Goal: Obtain resource: Download file/media

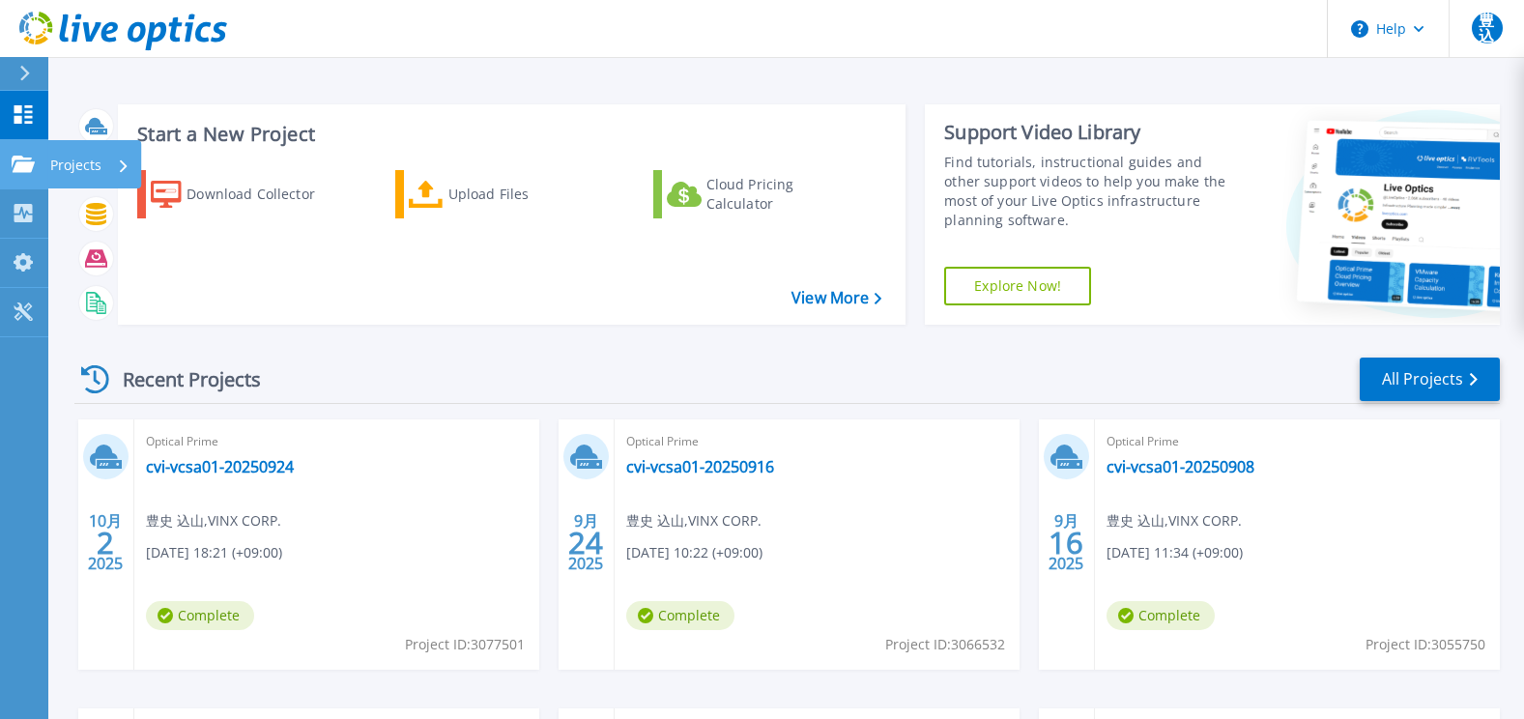
click at [34, 164] on icon at bounding box center [23, 164] width 23 height 16
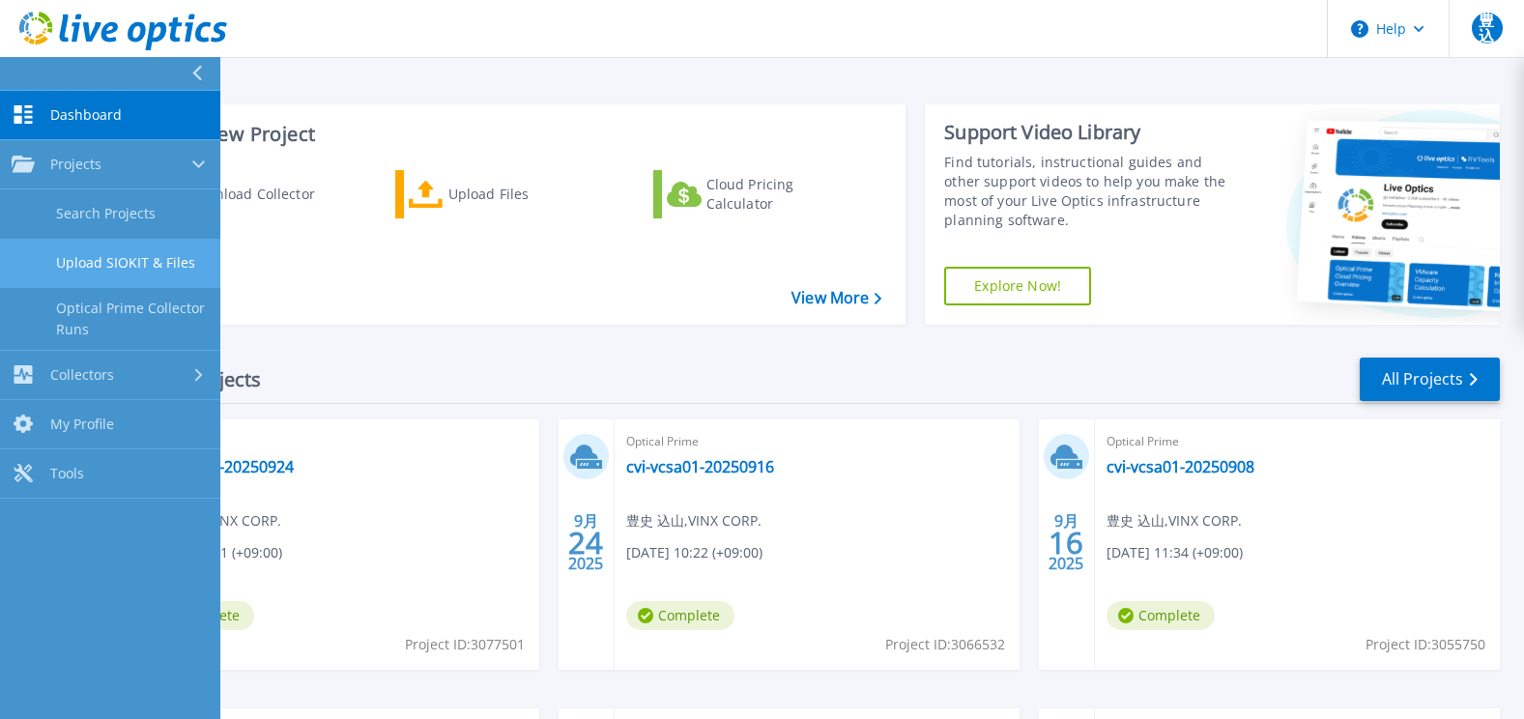
click at [133, 257] on link "Upload SIOKIT & Files" at bounding box center [110, 263] width 220 height 49
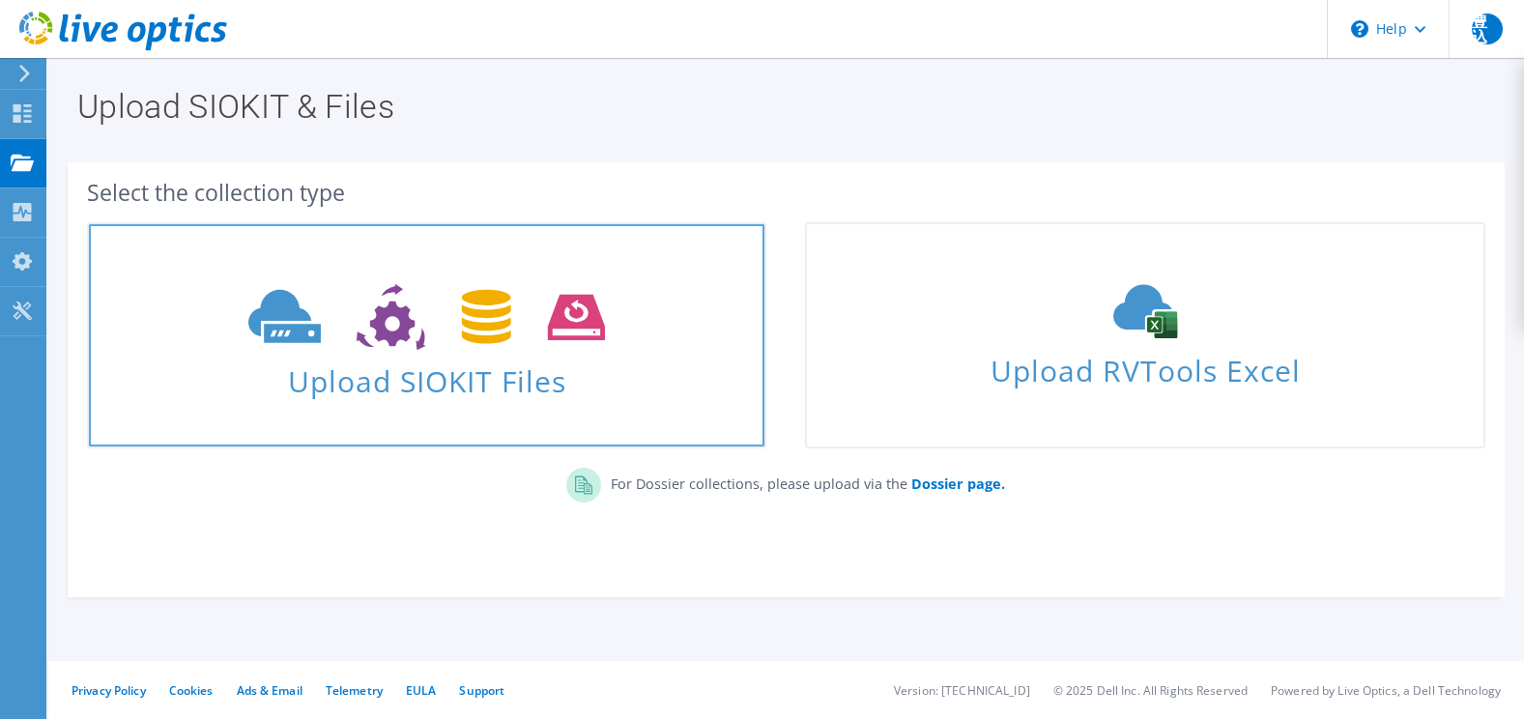
click at [384, 276] on span at bounding box center [427, 314] width 676 height 81
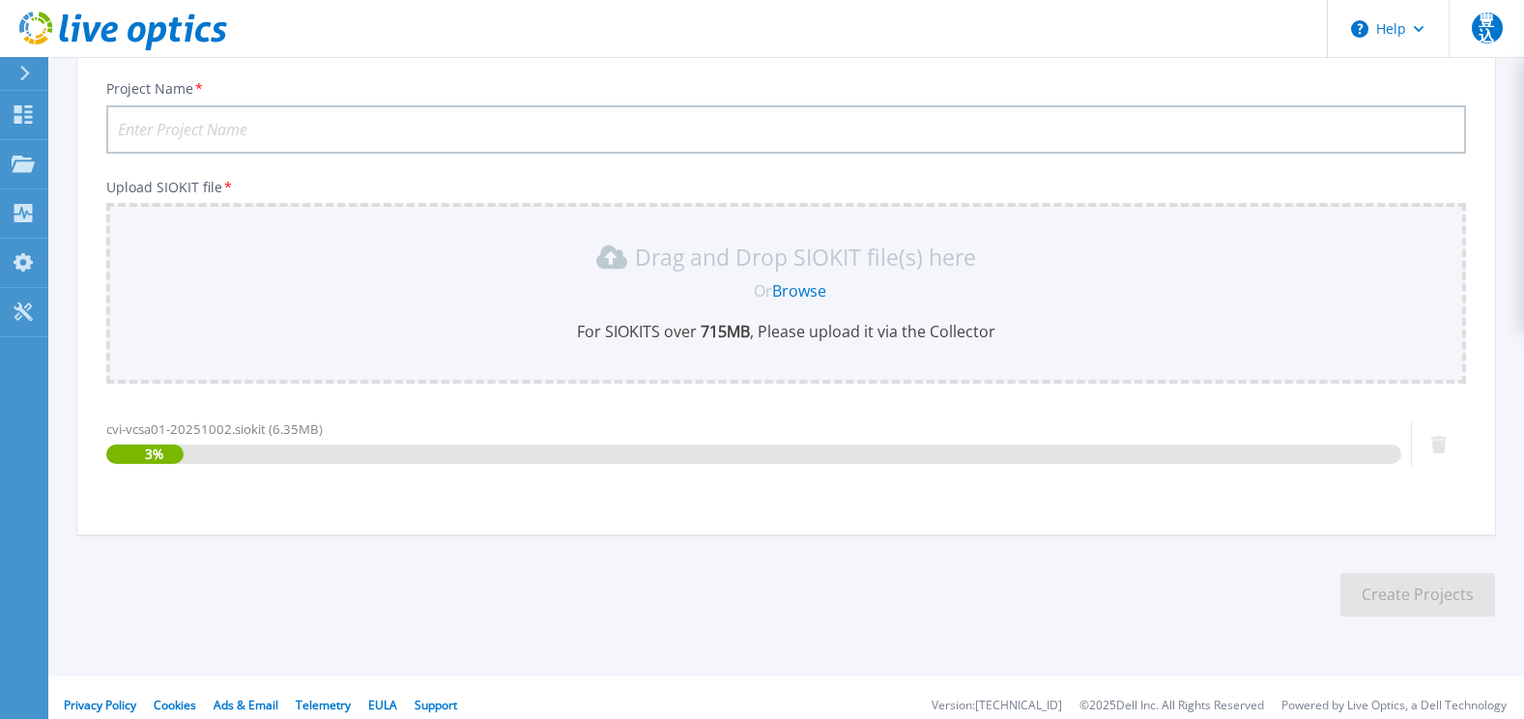
scroll to position [143, 0]
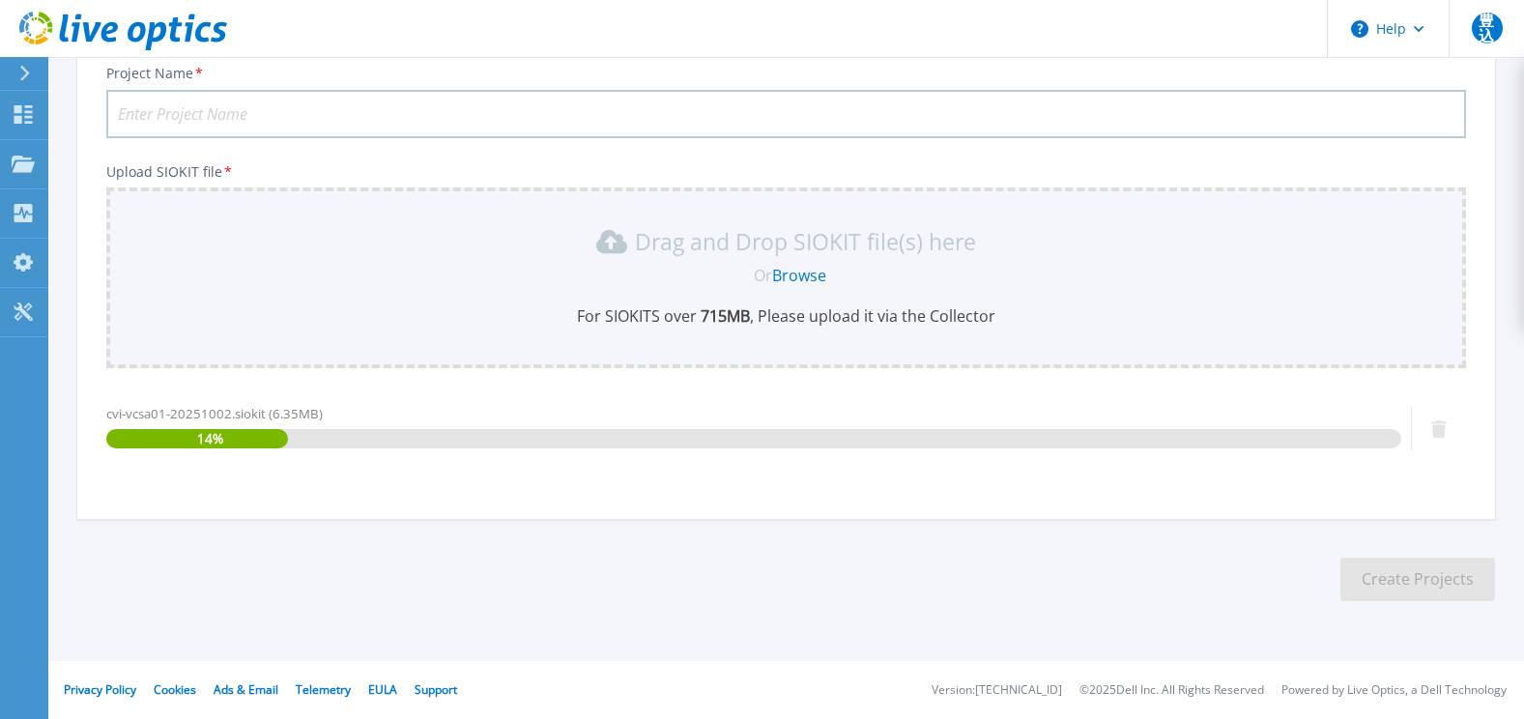
click at [264, 107] on input "Project Name *" at bounding box center [786, 114] width 1360 height 48
paste input "cvi-vcsa01-20251002"
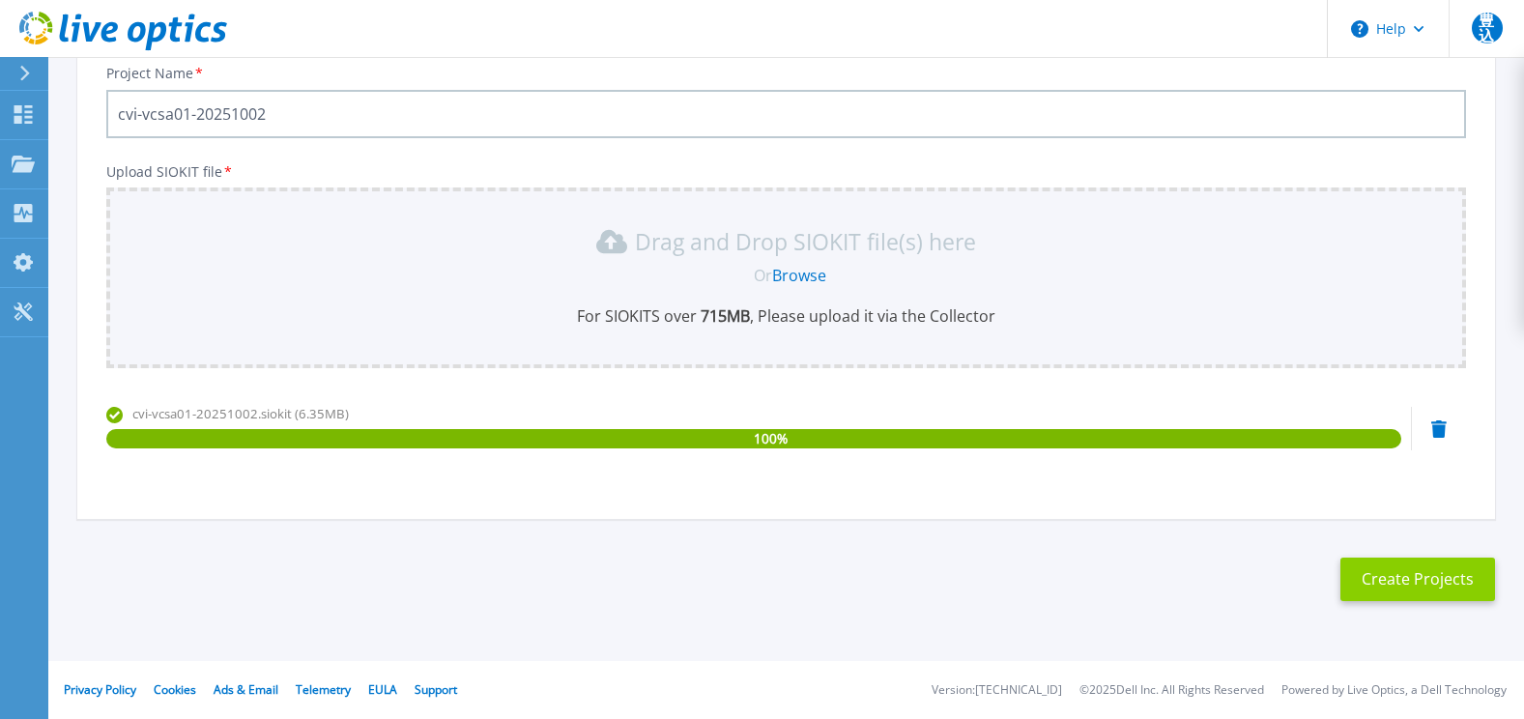
type input "cvi-vcsa01-20251002"
click at [1417, 581] on button "Create Projects" at bounding box center [1417, 579] width 155 height 43
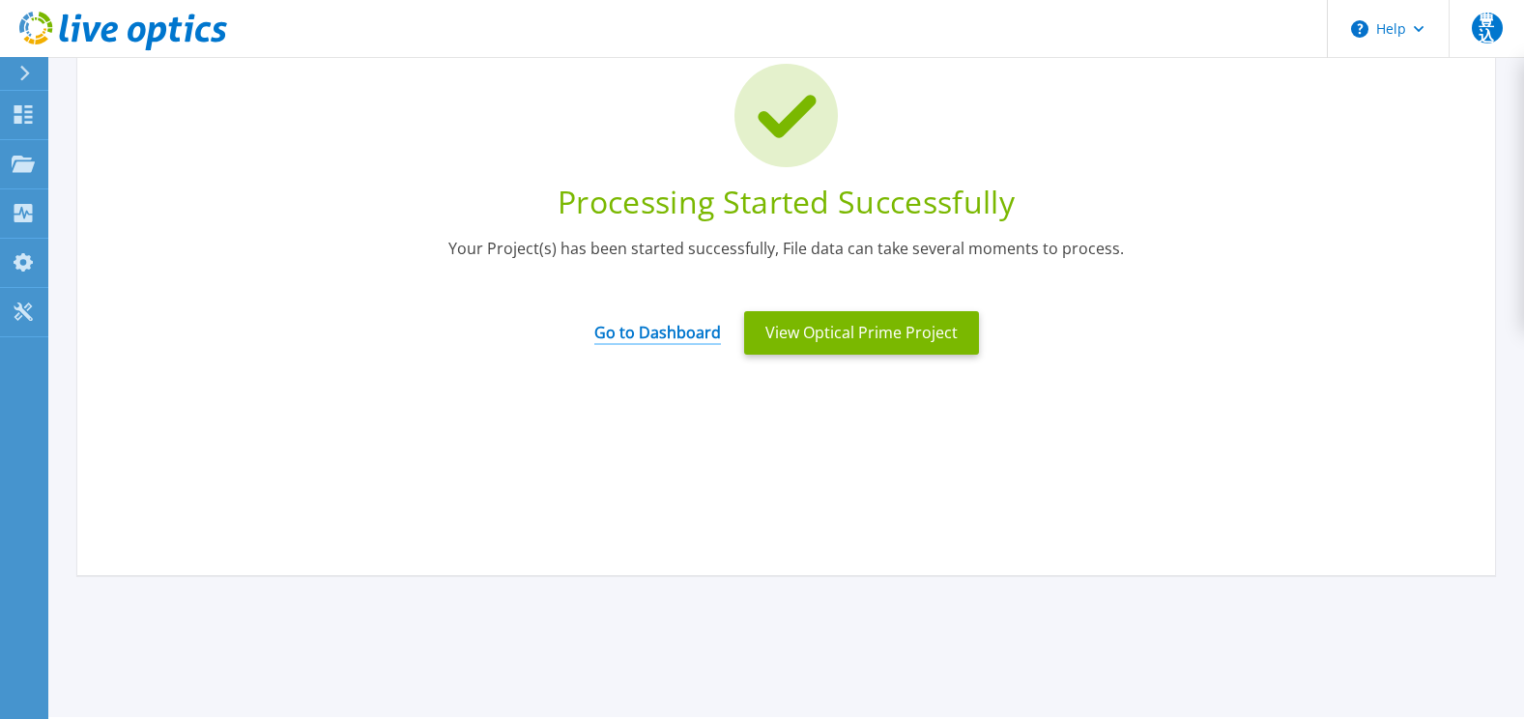
click at [639, 340] on link "Go to Dashboard" at bounding box center [657, 326] width 127 height 38
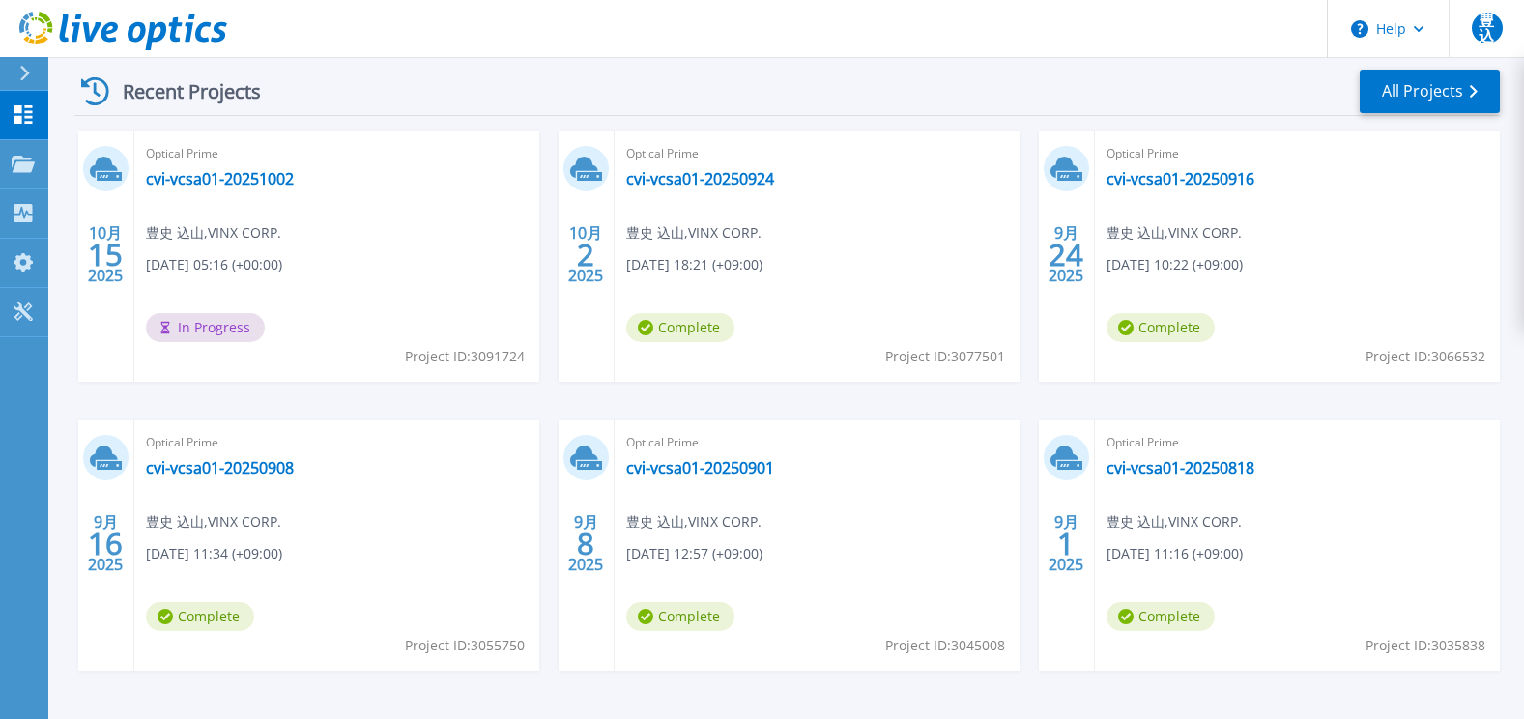
scroll to position [290, 0]
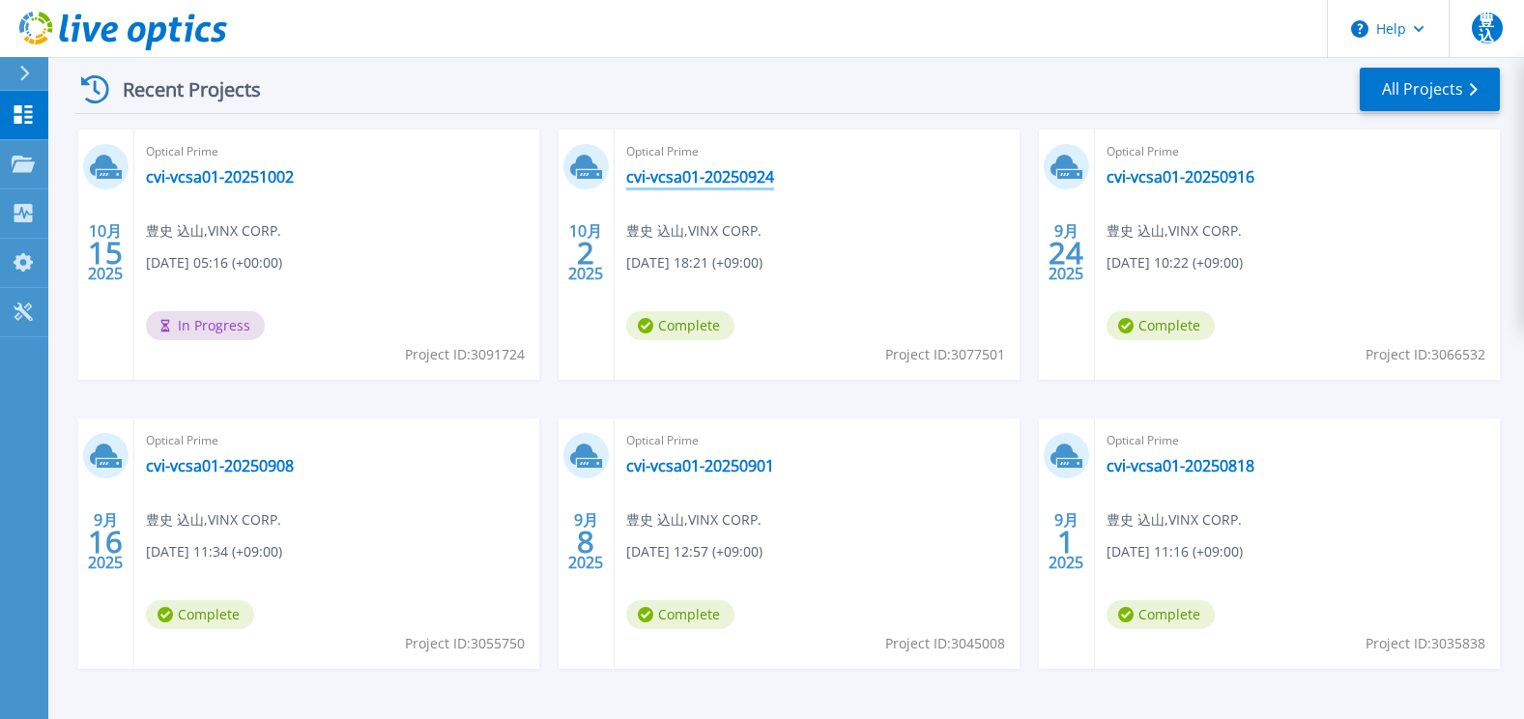
click at [723, 175] on link "cvi-vcsa01-20250924" at bounding box center [700, 176] width 148 height 19
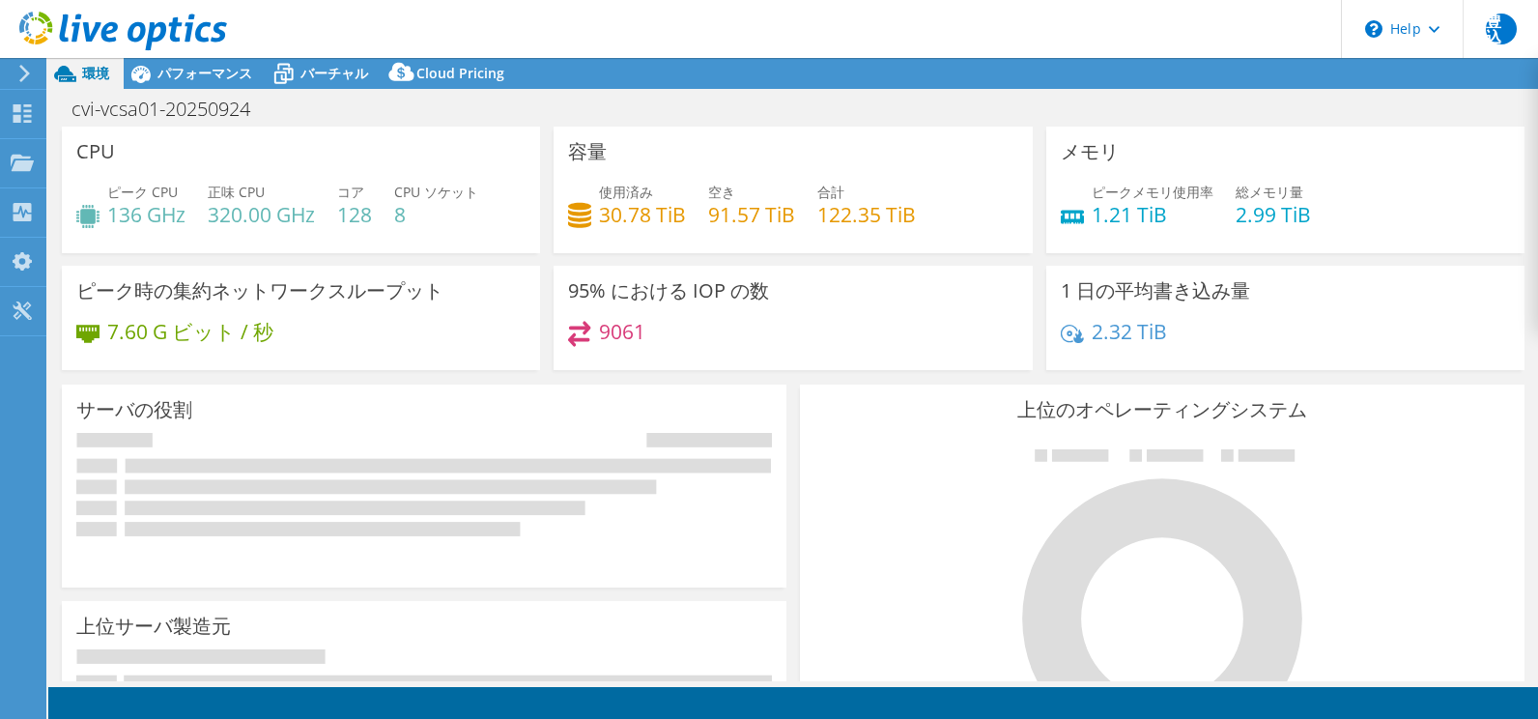
select select "USD"
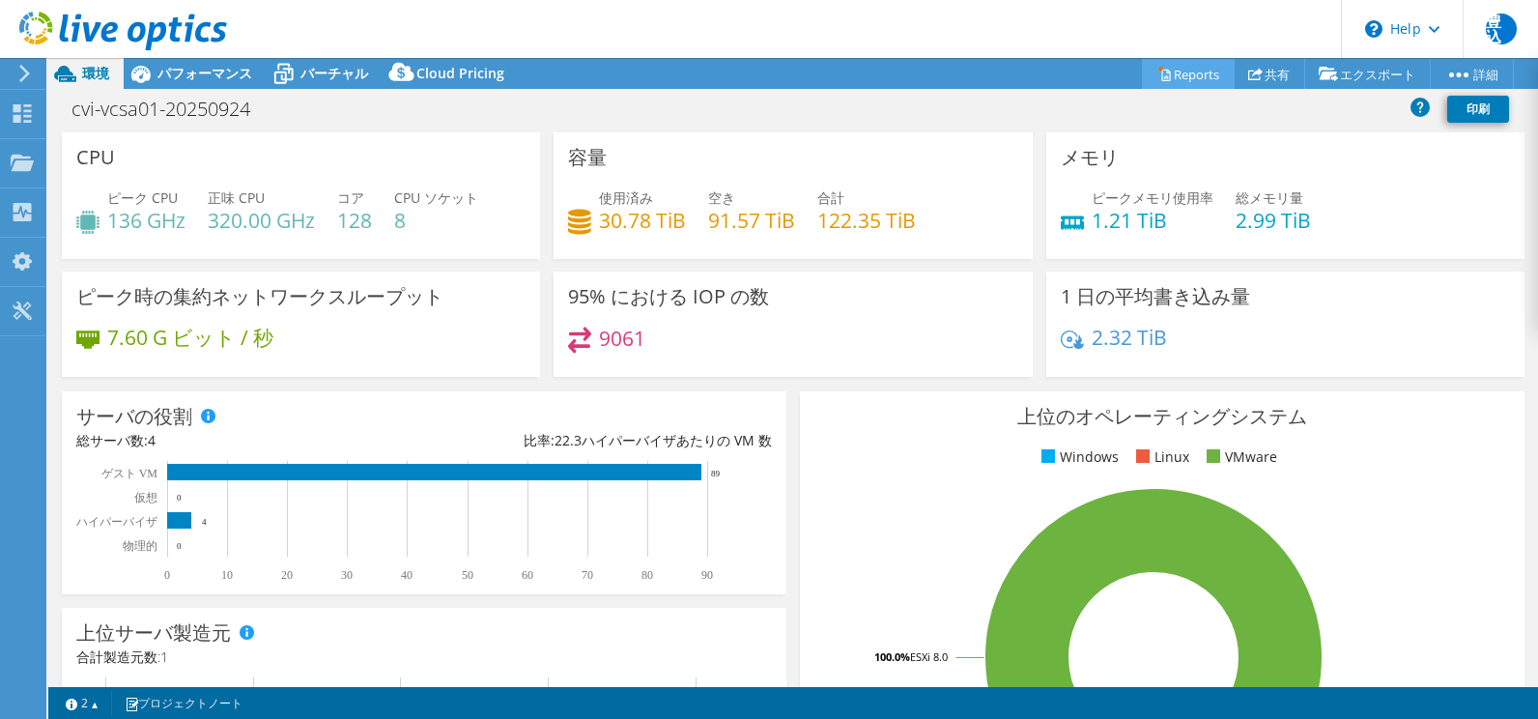
click at [1189, 72] on link "Reports" at bounding box center [1188, 74] width 93 height 30
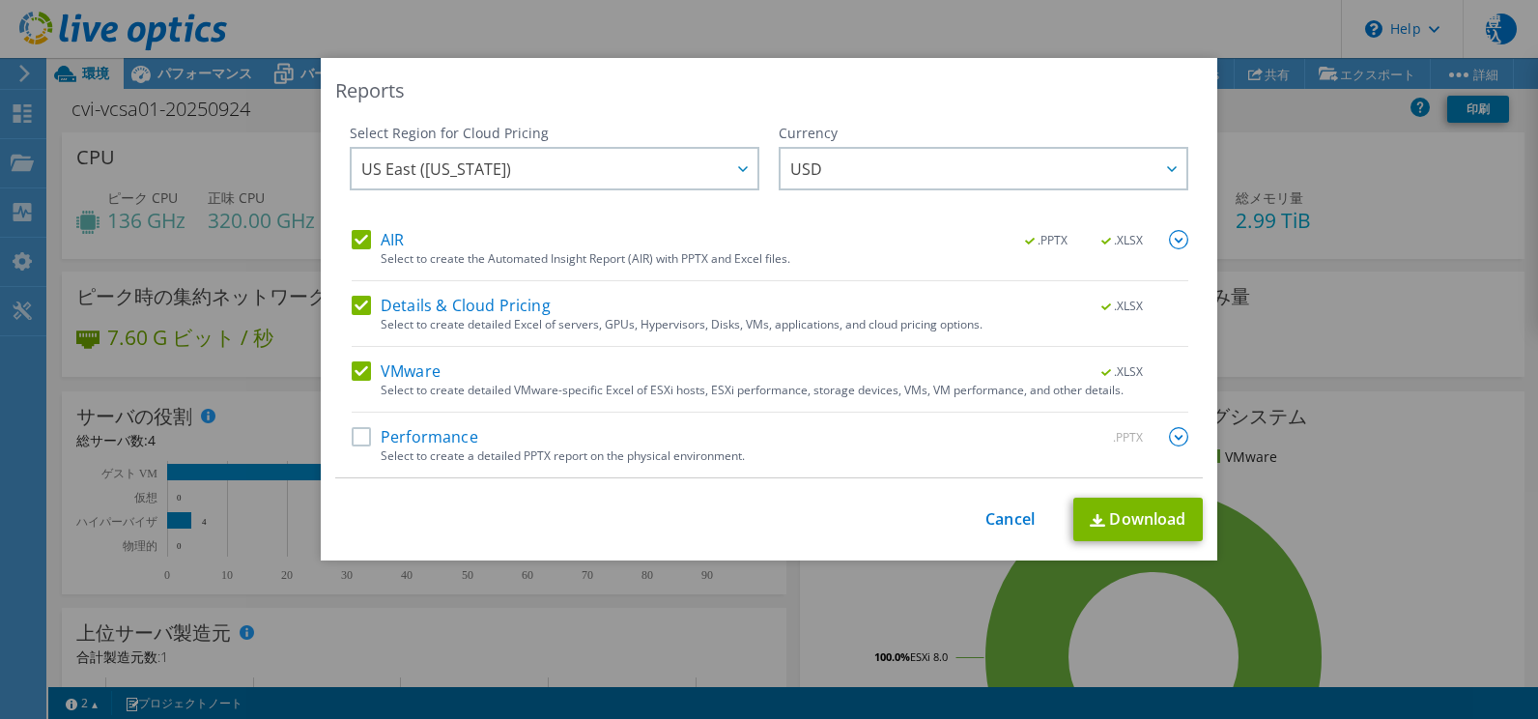
click at [353, 444] on label "Performance" at bounding box center [415, 436] width 127 height 19
click at [0, 0] on input "Performance" at bounding box center [0, 0] width 0 height 0
click at [590, 172] on span "US East ([US_STATE])" at bounding box center [559, 169] width 396 height 40
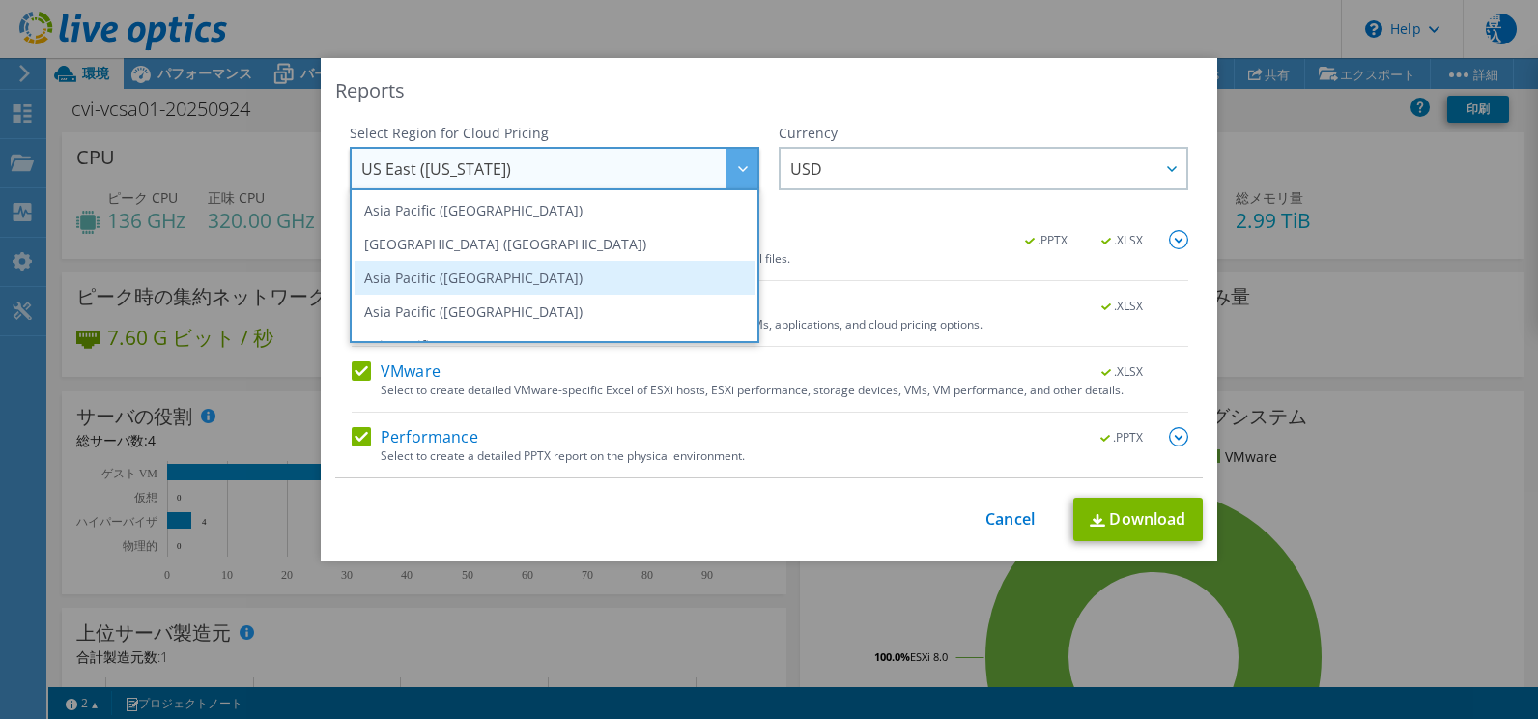
scroll to position [97, 0]
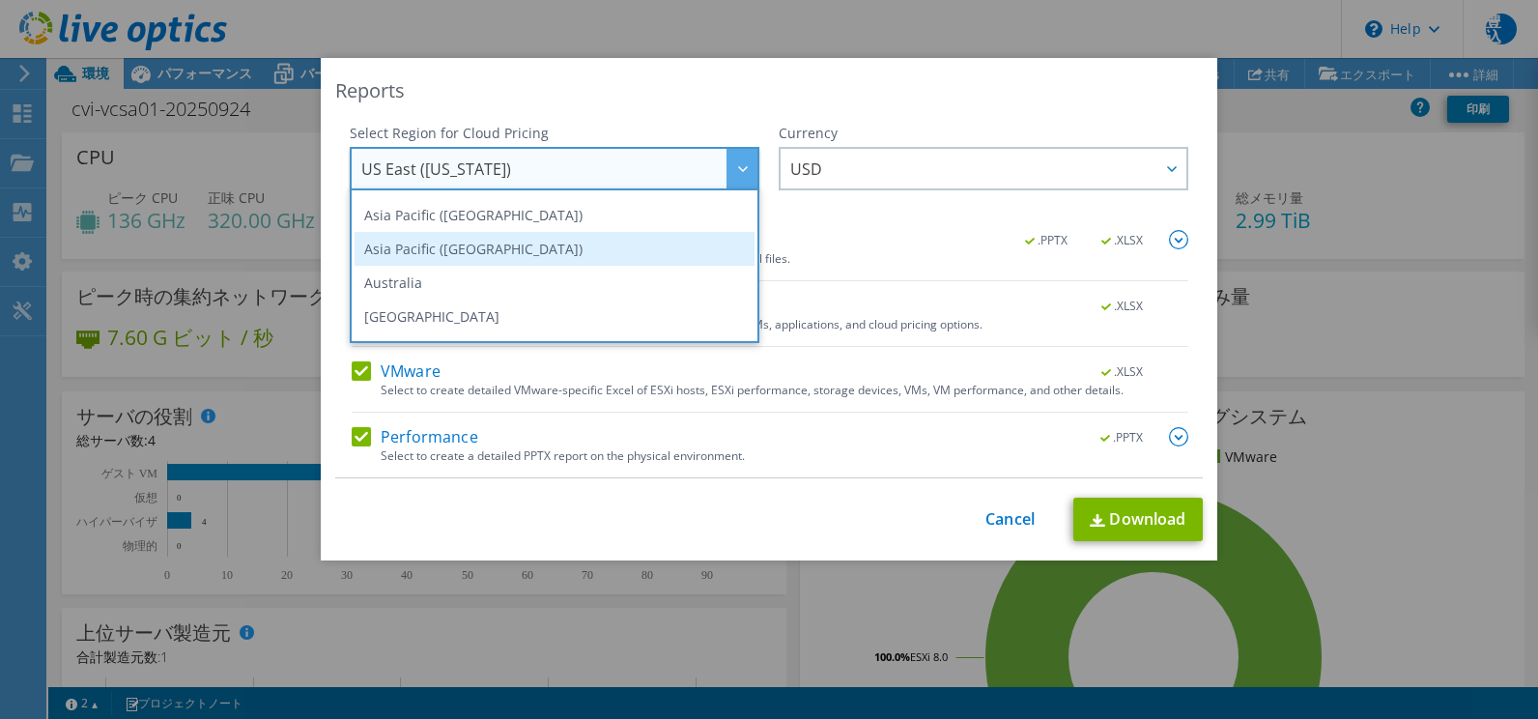
click at [510, 259] on li "Asia Pacific ([GEOGRAPHIC_DATA])" at bounding box center [555, 249] width 400 height 34
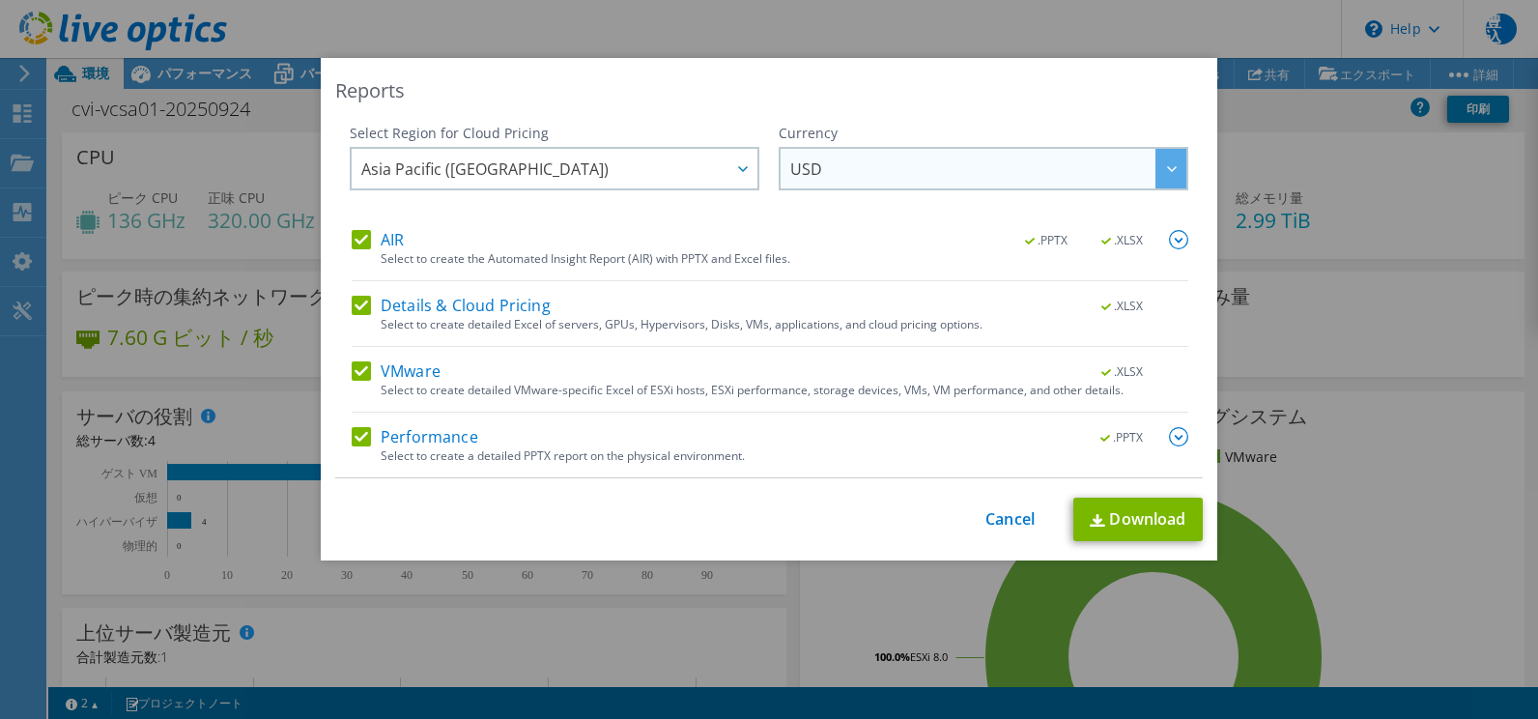
click at [1168, 158] on div at bounding box center [1171, 169] width 31 height 40
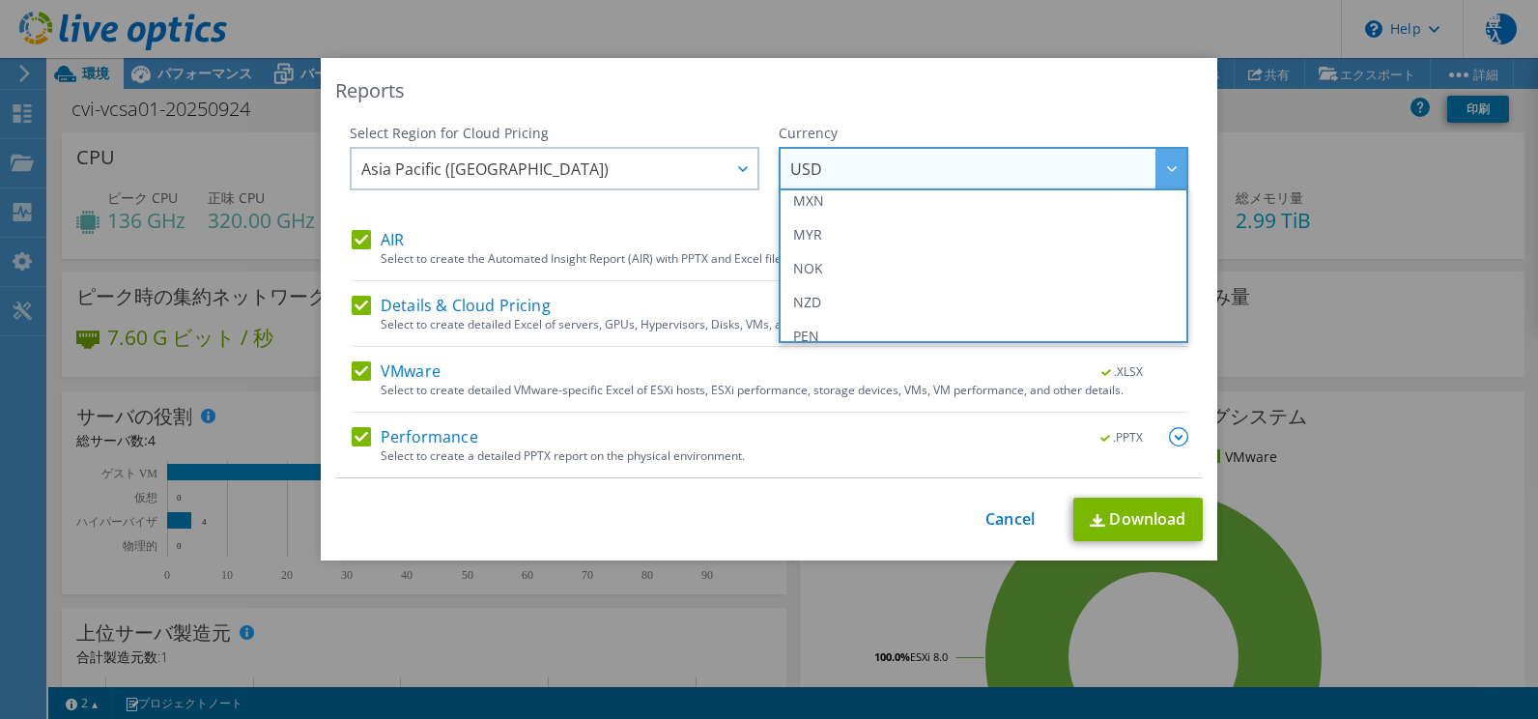
scroll to position [387, 0]
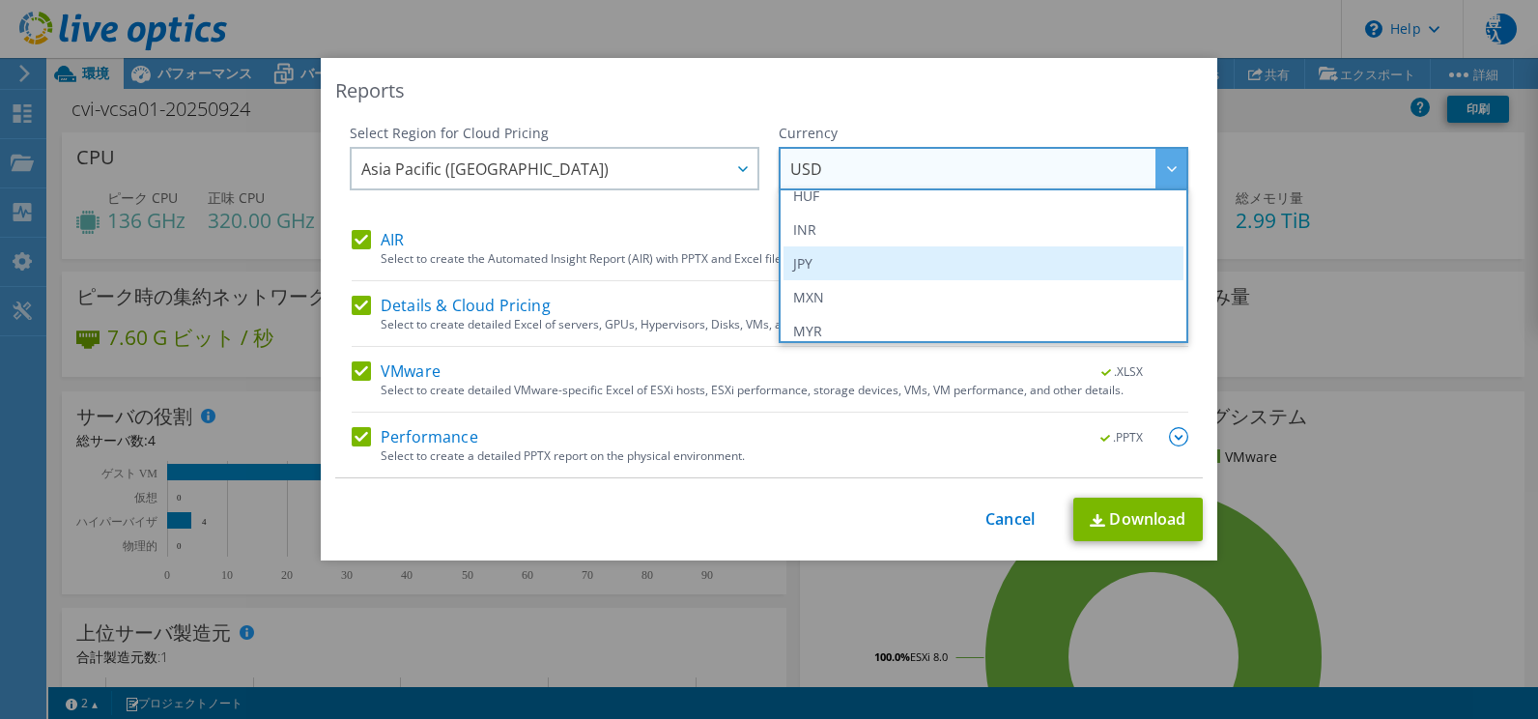
click at [810, 259] on li "JPY" at bounding box center [984, 263] width 400 height 34
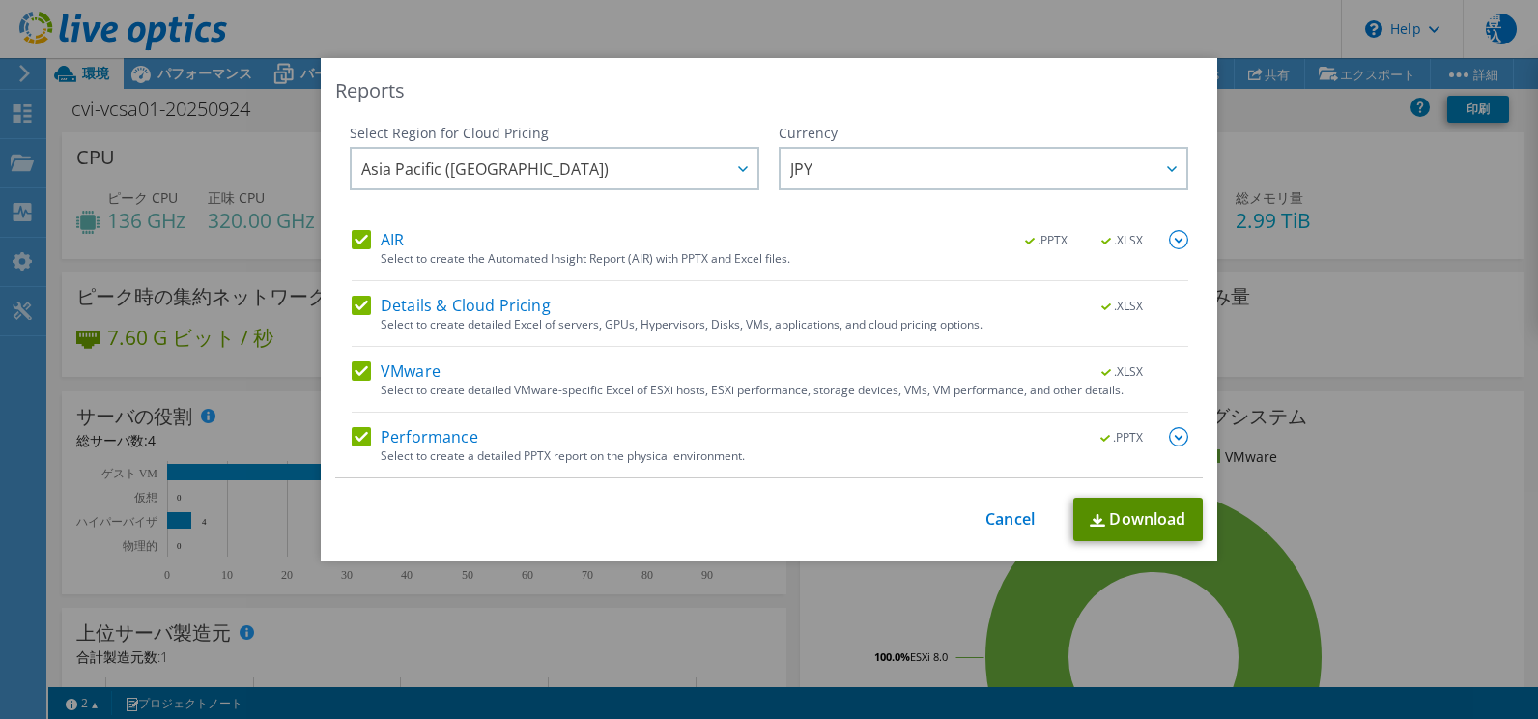
click at [1134, 519] on link "Download" at bounding box center [1138, 519] width 129 height 43
click at [991, 525] on link "Cancel" at bounding box center [1010, 519] width 49 height 18
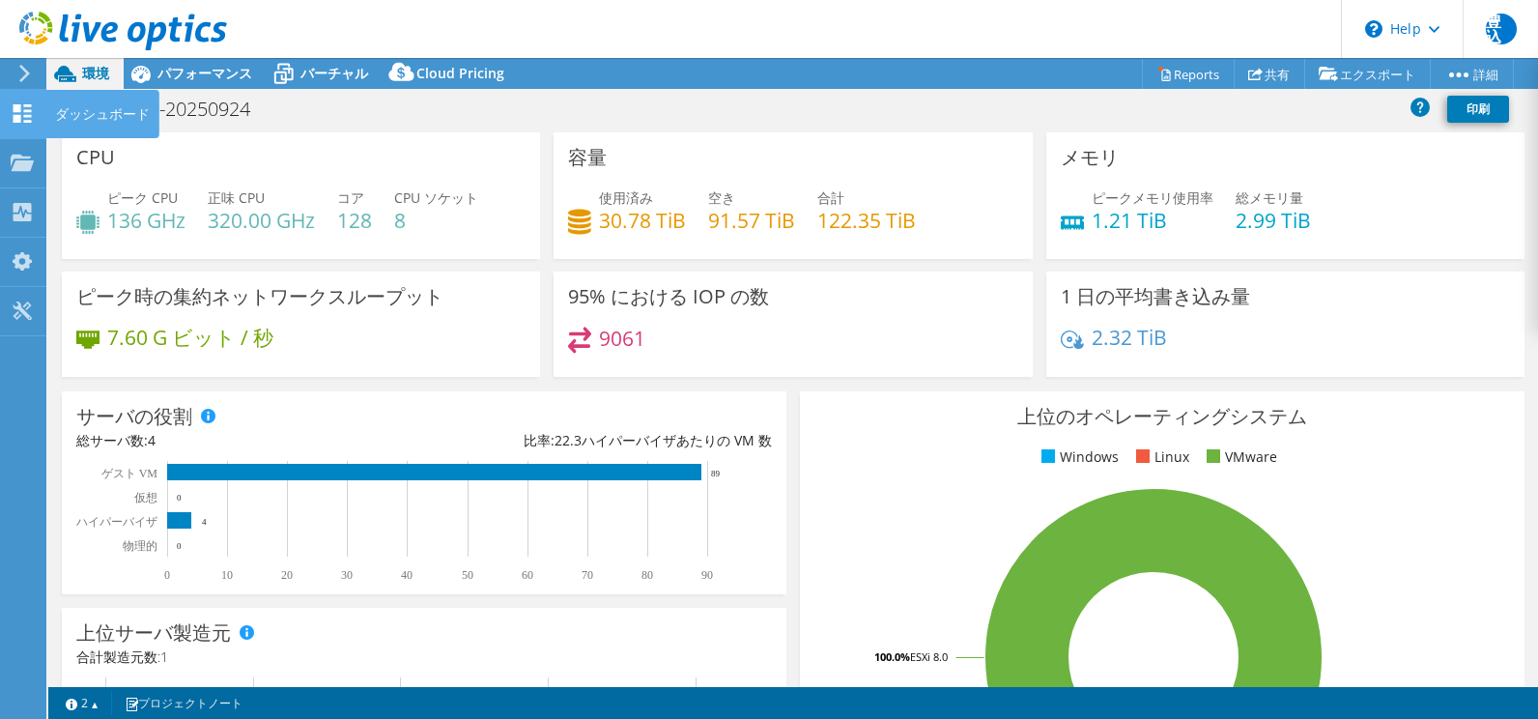
click at [54, 110] on div "ダッシュボード" at bounding box center [102, 114] width 114 height 48
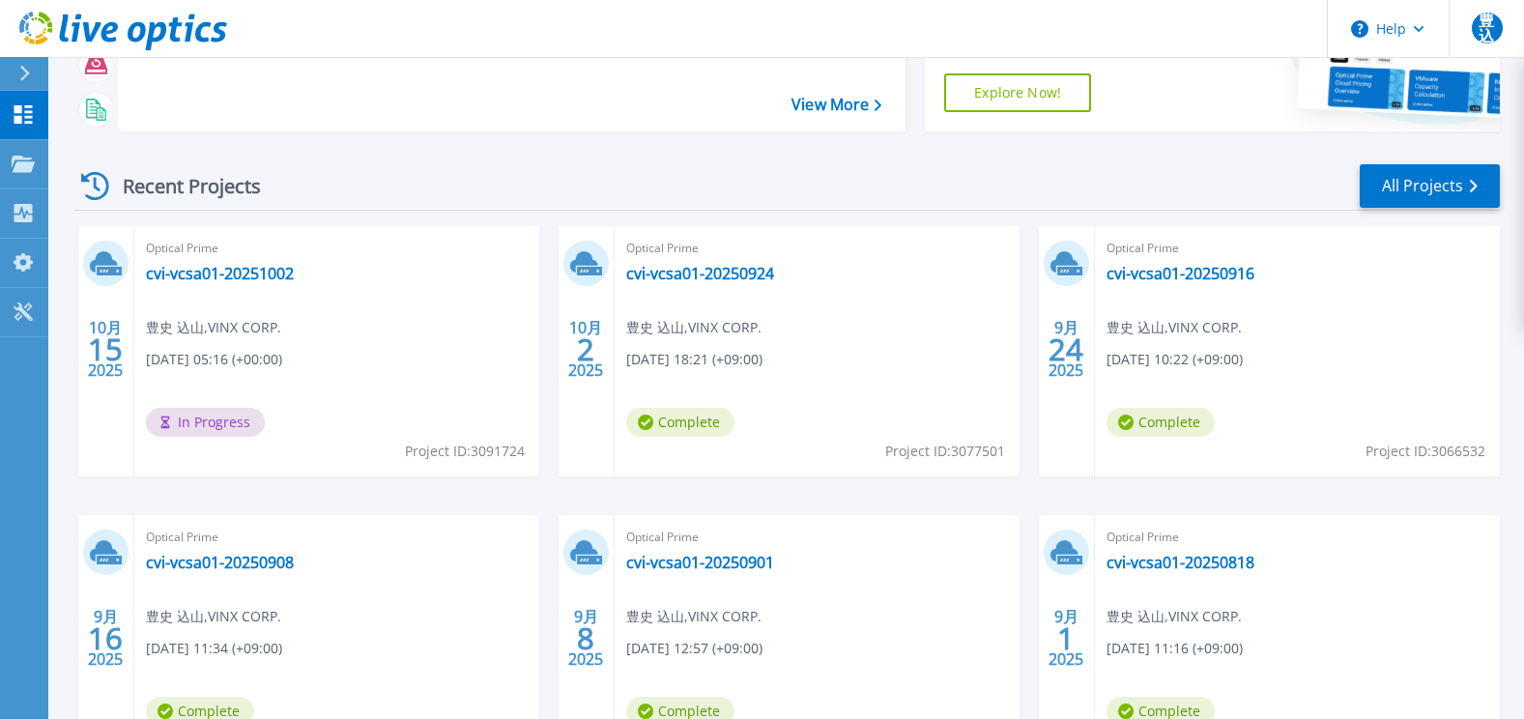
scroll to position [352, 0]
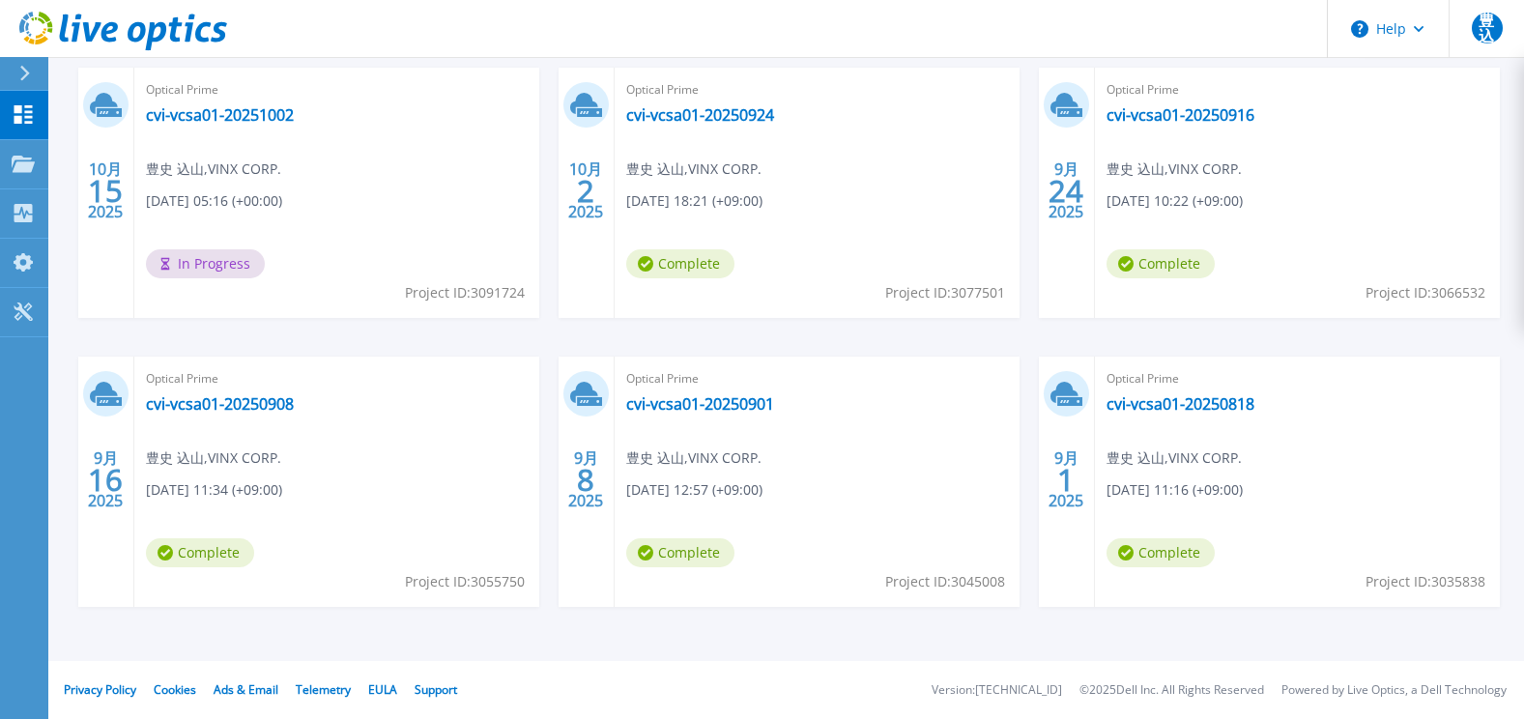
click at [151, 168] on span "豊史 込山 , VINX CORP." at bounding box center [213, 168] width 135 height 21
drag, startPoint x: 147, startPoint y: 164, endPoint x: 390, endPoint y: 232, distance: 252.8
click at [390, 232] on div "Optical Prime cvi-vcsa01-20251002 豊史 込山 , VINX CORP. 10/15/2025, 05:16 (+00:00)…" at bounding box center [336, 193] width 405 height 250
drag, startPoint x: 390, startPoint y: 232, endPoint x: 425, endPoint y: 232, distance: 34.8
click at [425, 232] on div "Optical Prime cvi-vcsa01-20251002 豊史 込山 , VINX CORP. 10/15/2025, 05:16 (+00:00)…" at bounding box center [336, 193] width 405 height 250
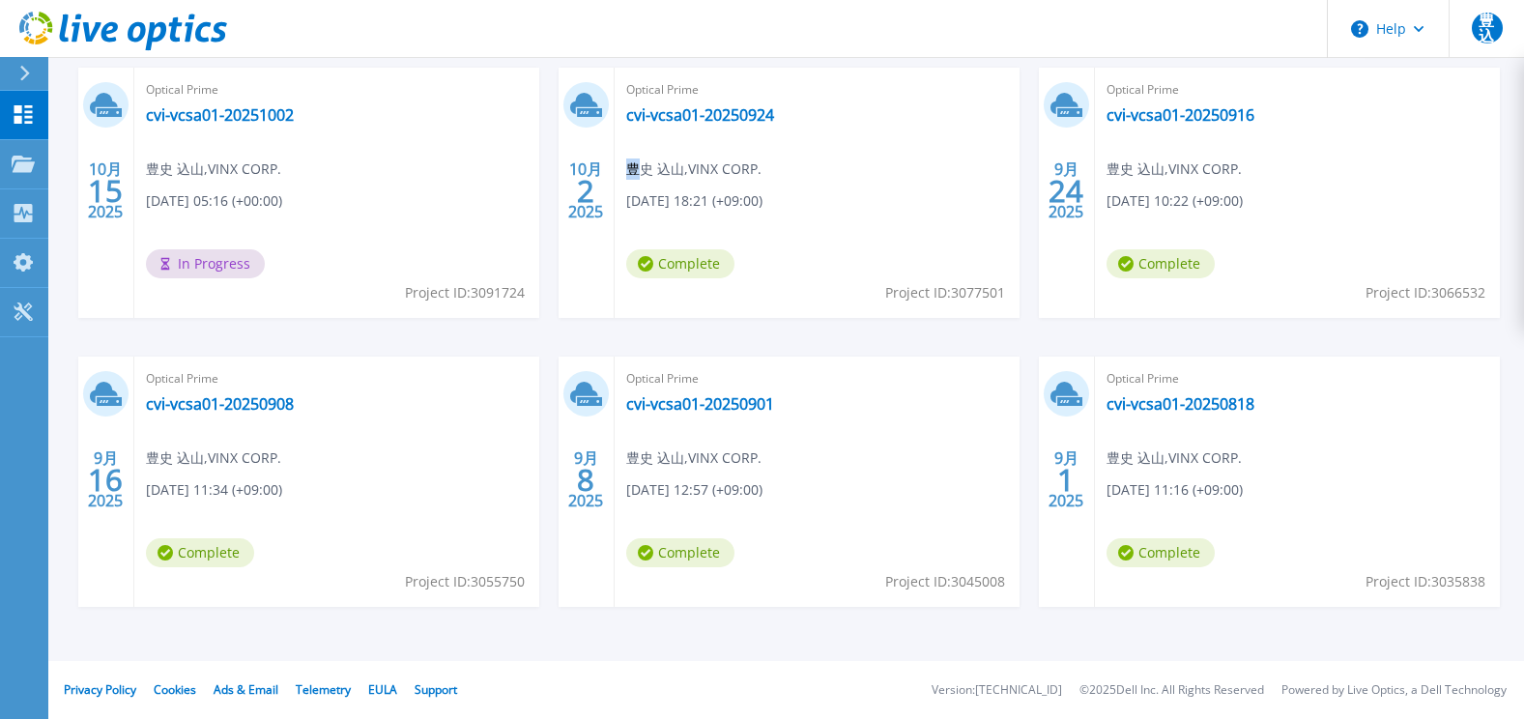
drag, startPoint x: 643, startPoint y: 164, endPoint x: 799, endPoint y: 209, distance: 162.7
click at [799, 209] on div "Optical Prime cvi-vcsa01-20250924 豊史 込山 , VINX CORP. 10/02/2025, 18:21 (+09:00)…" at bounding box center [817, 193] width 405 height 250
drag, startPoint x: 29, startPoint y: 106, endPoint x: 51, endPoint y: 110, distance: 22.6
click at [29, 106] on icon at bounding box center [23, 114] width 18 height 18
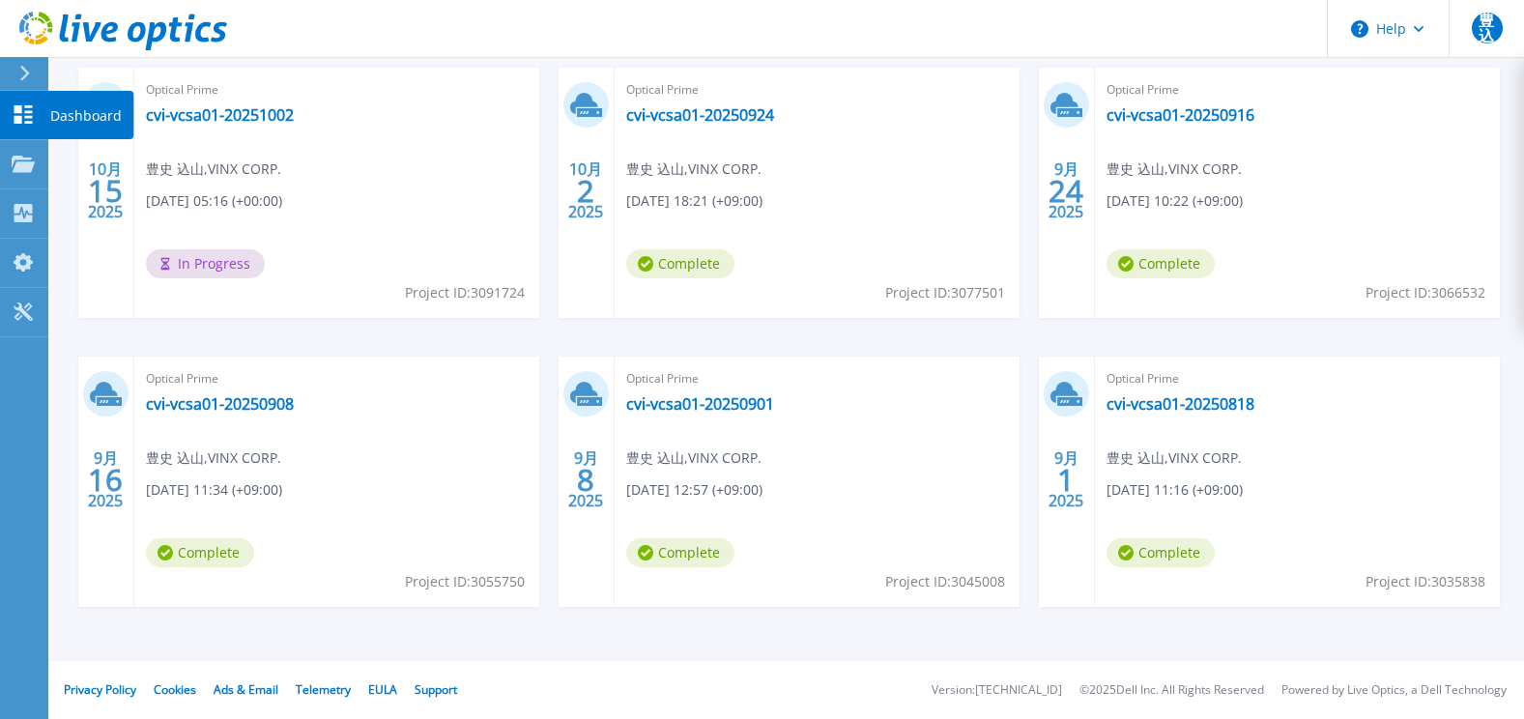
click at [81, 115] on p "Dashboard" at bounding box center [86, 116] width 72 height 50
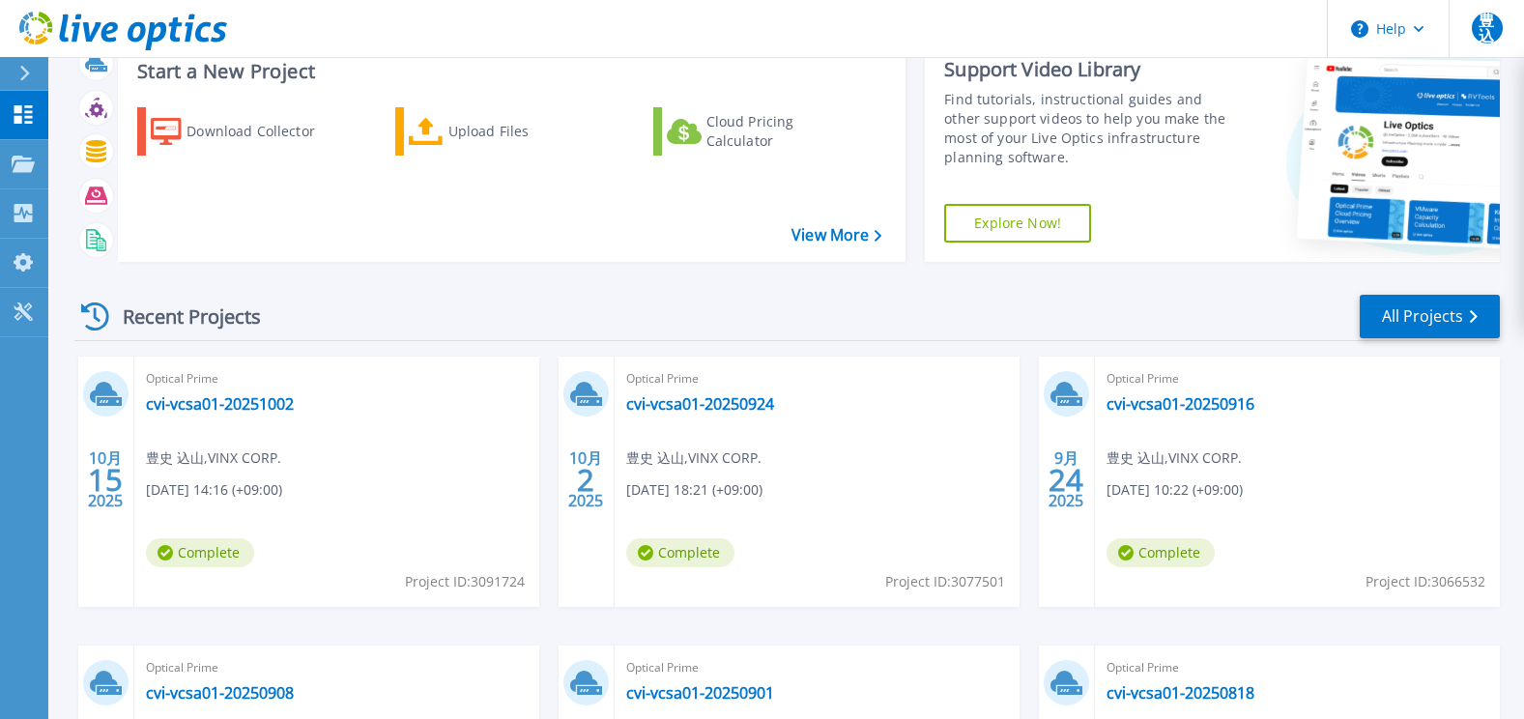
scroll to position [97, 0]
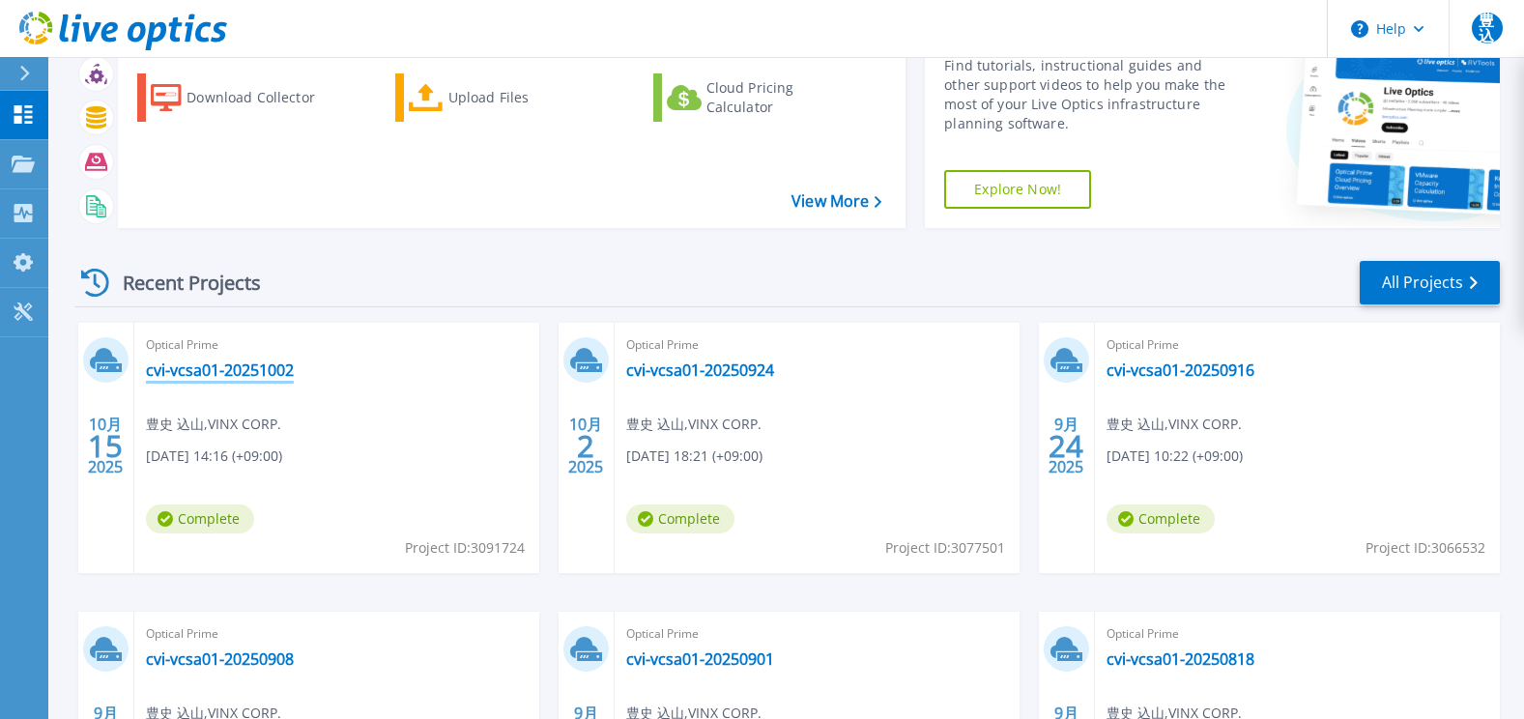
click at [218, 368] on link "cvi-vcsa01-20251002" at bounding box center [220, 369] width 148 height 19
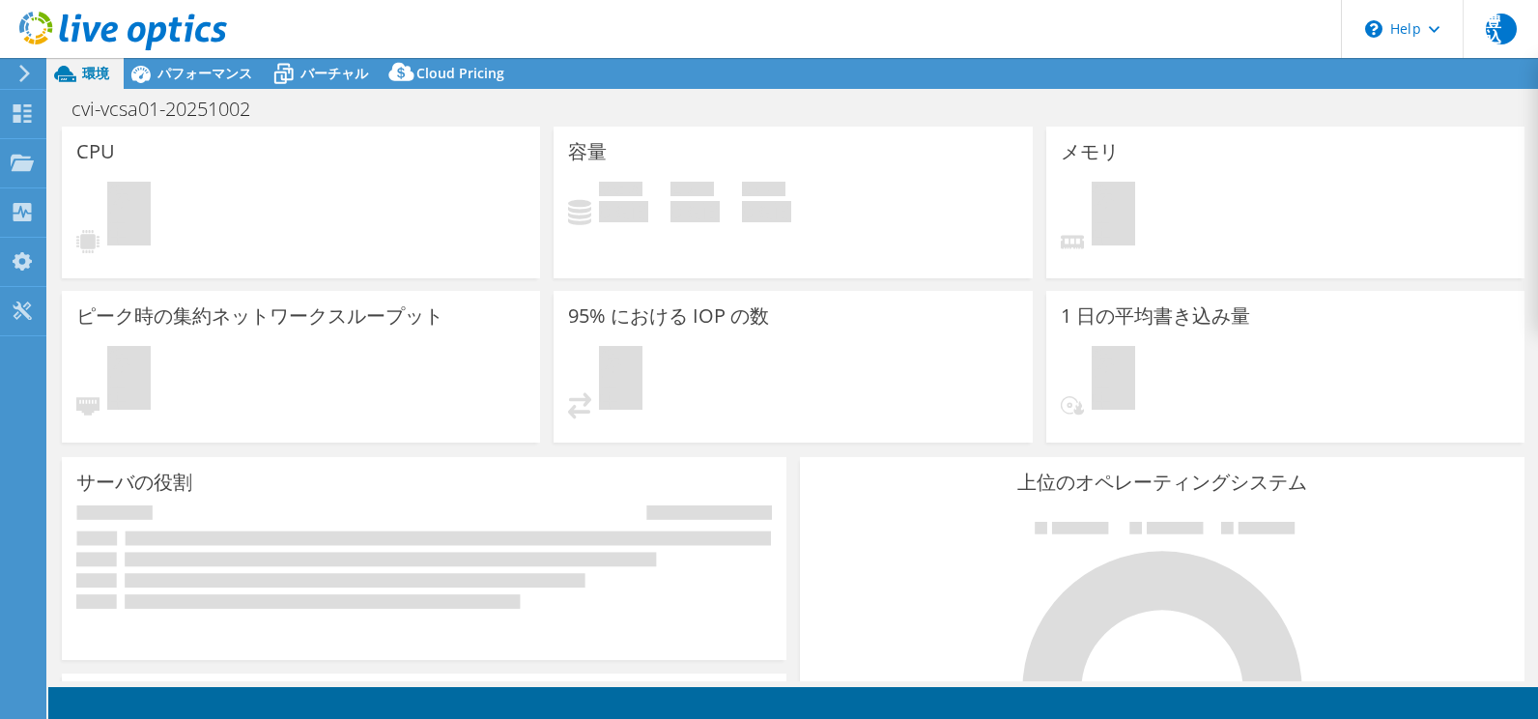
select select "USD"
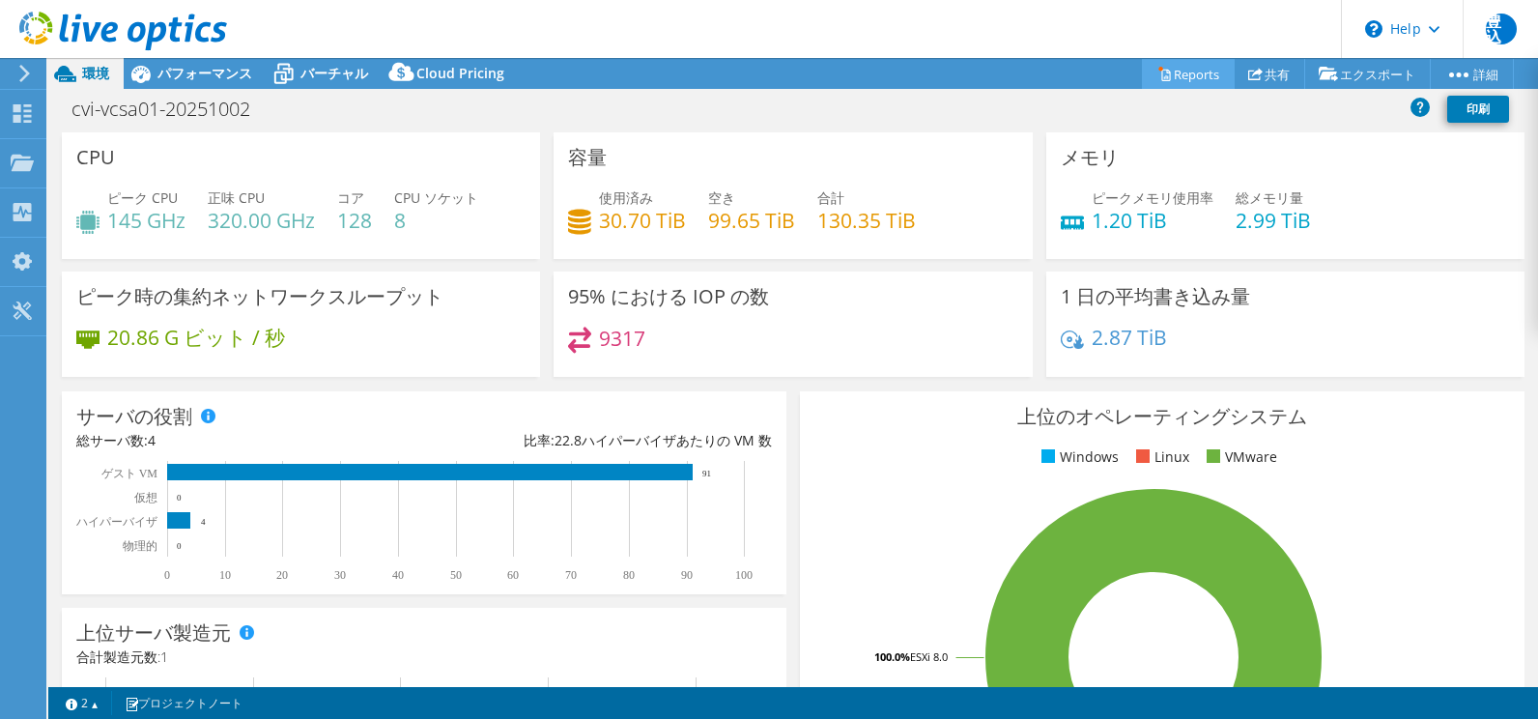
click at [1177, 65] on link "Reports" at bounding box center [1188, 74] width 93 height 30
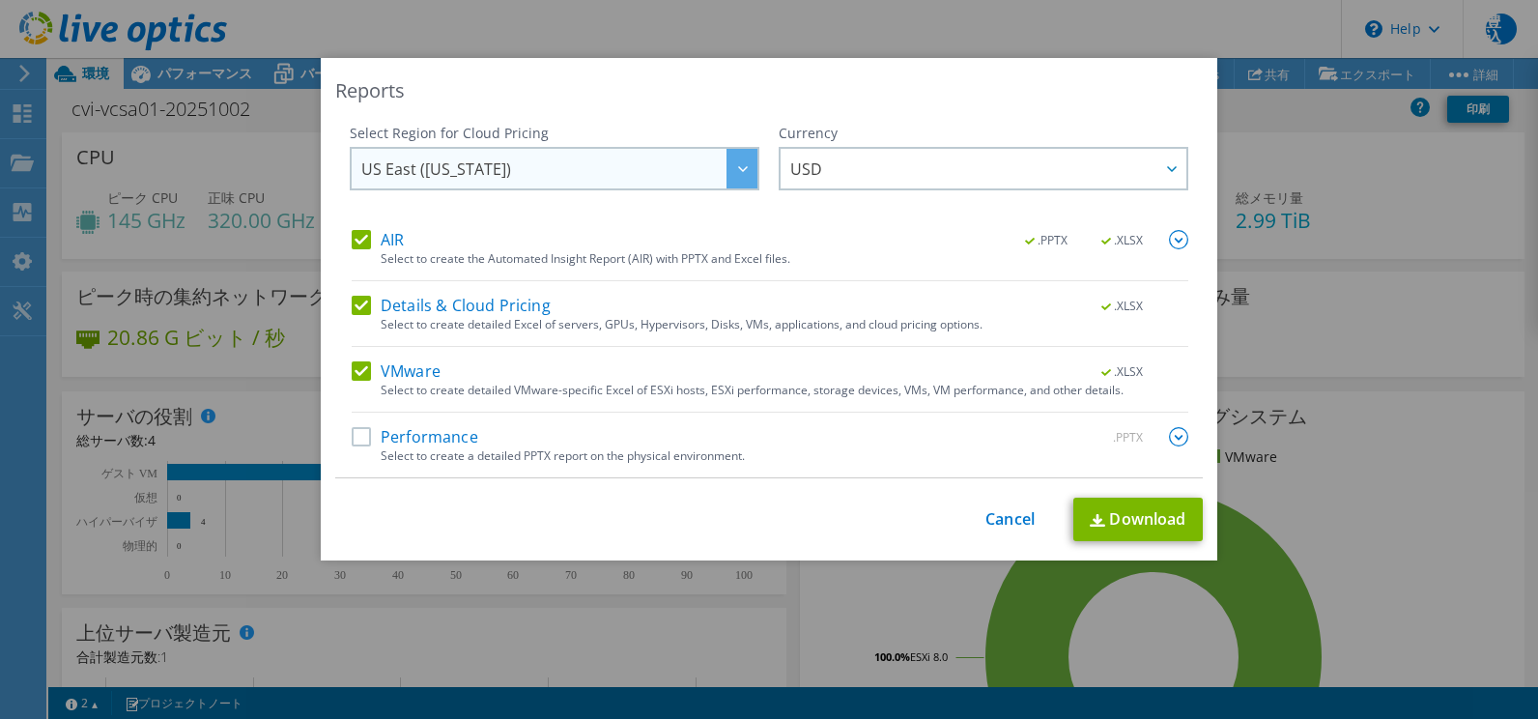
click at [734, 159] on div at bounding box center [742, 169] width 31 height 40
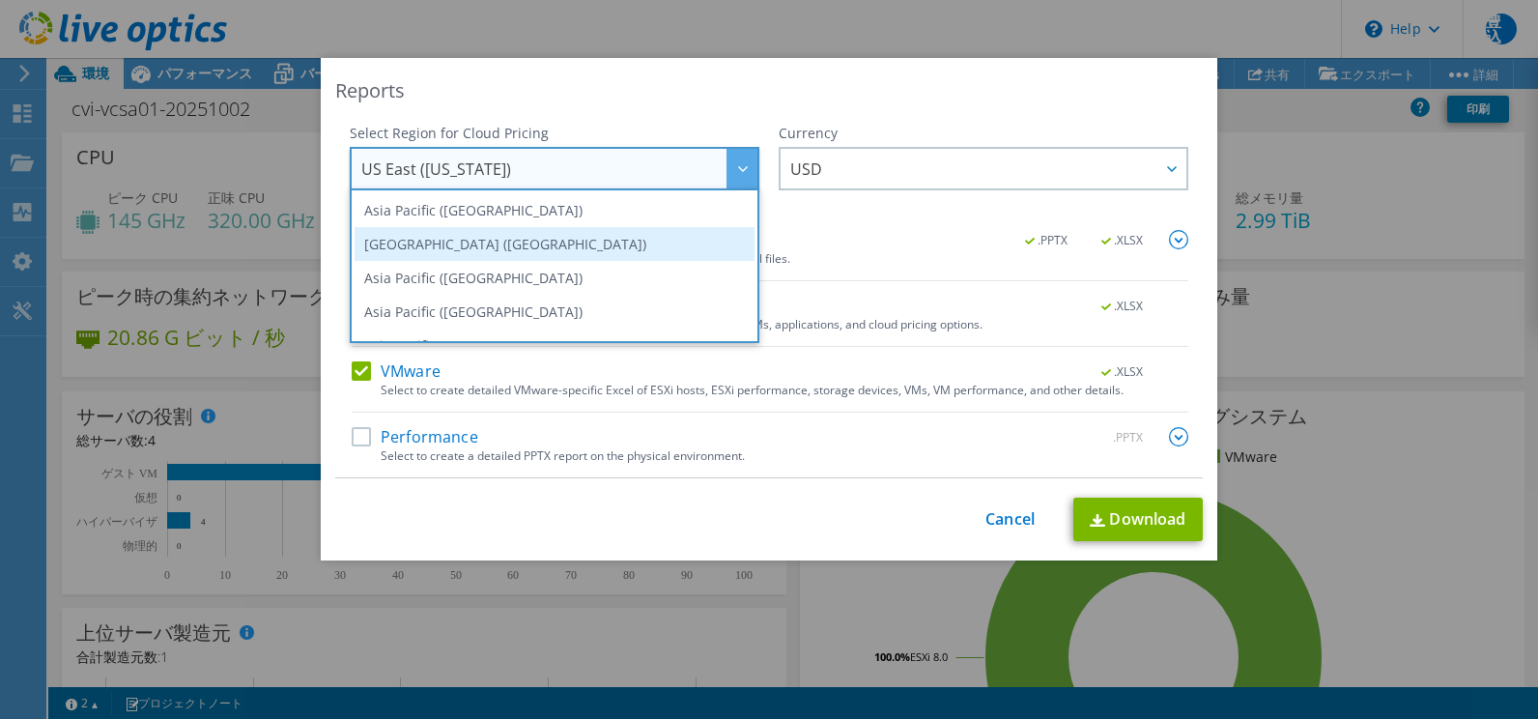
scroll to position [97, 0]
click at [433, 253] on li "Asia Pacific ([GEOGRAPHIC_DATA])" at bounding box center [555, 249] width 400 height 34
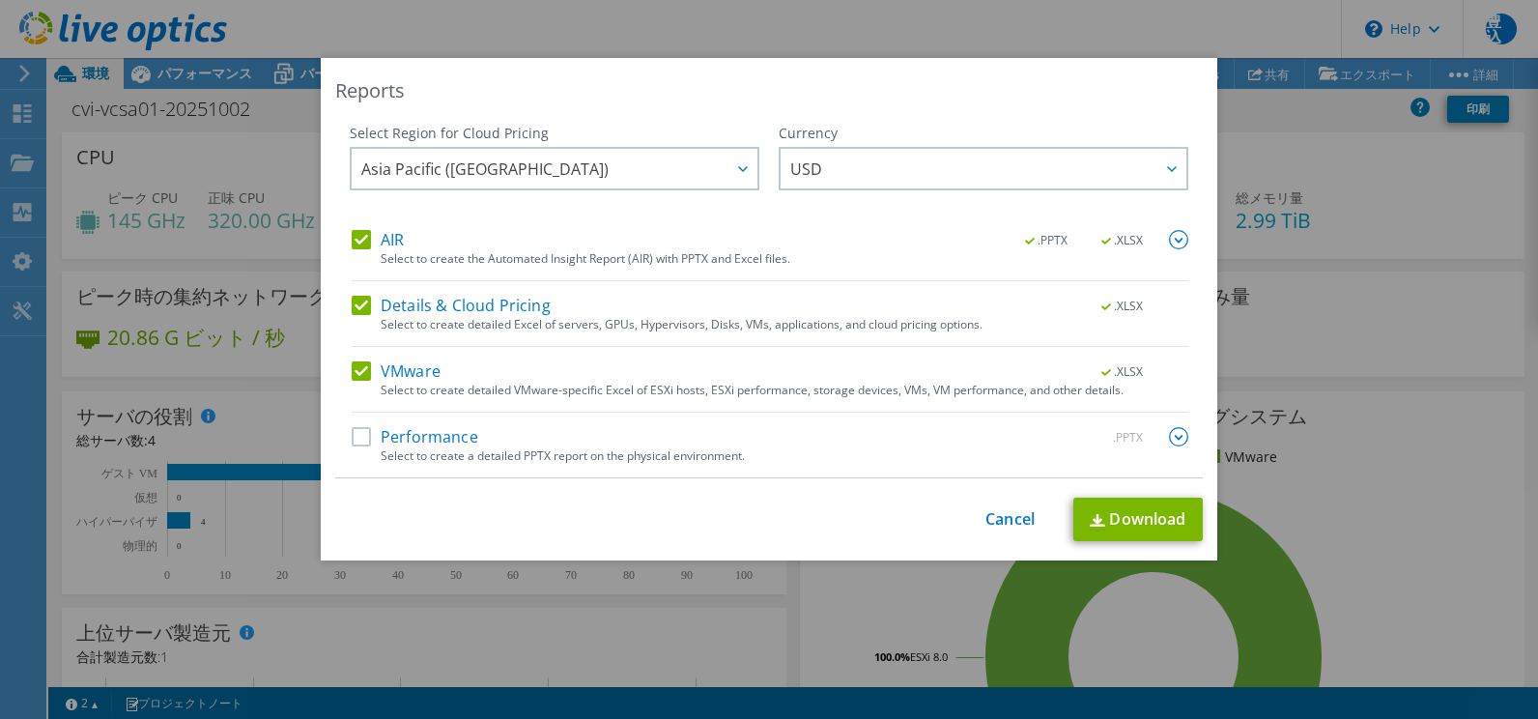
click at [359, 445] on label "Performance" at bounding box center [415, 436] width 127 height 19
click at [0, 0] on input "Performance" at bounding box center [0, 0] width 0 height 0
click at [1167, 170] on icon at bounding box center [1172, 169] width 10 height 6
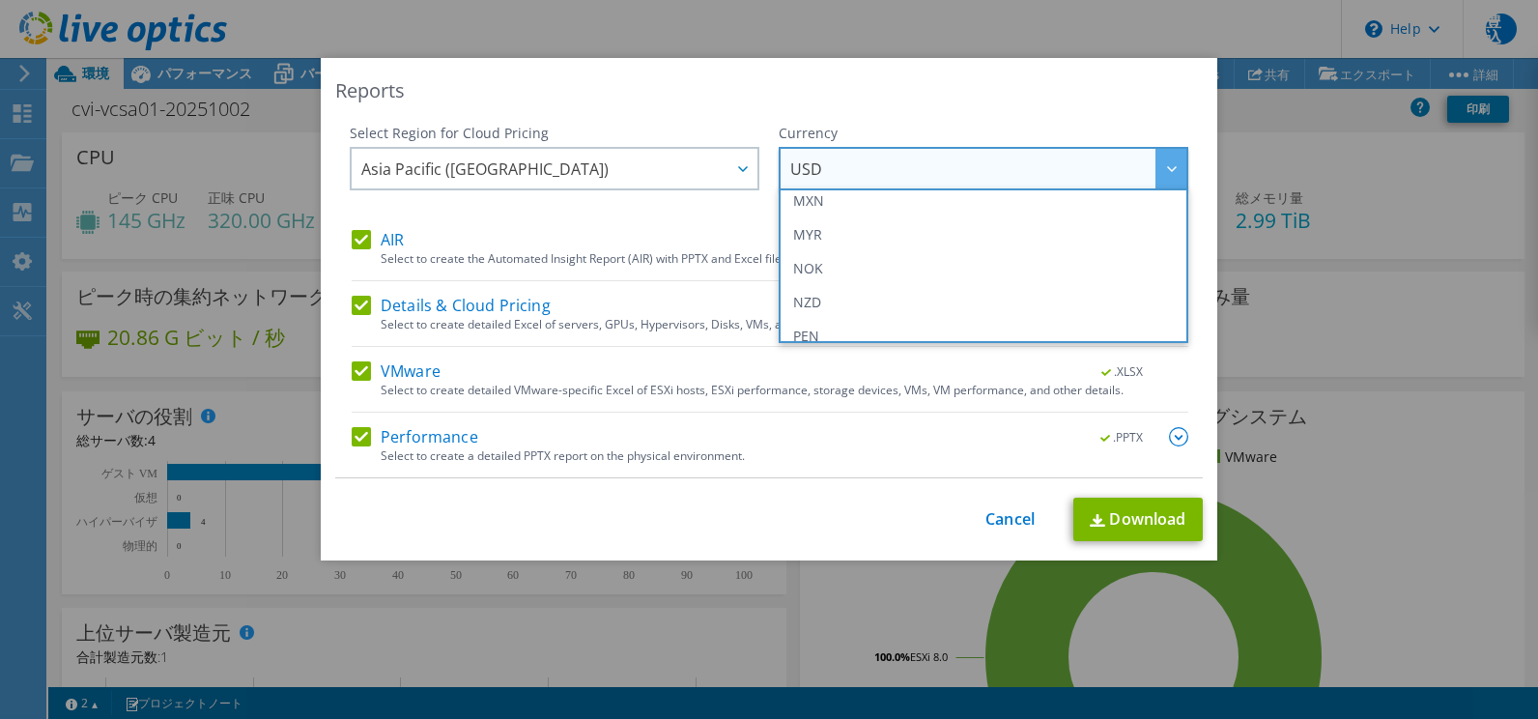
scroll to position [387, 0]
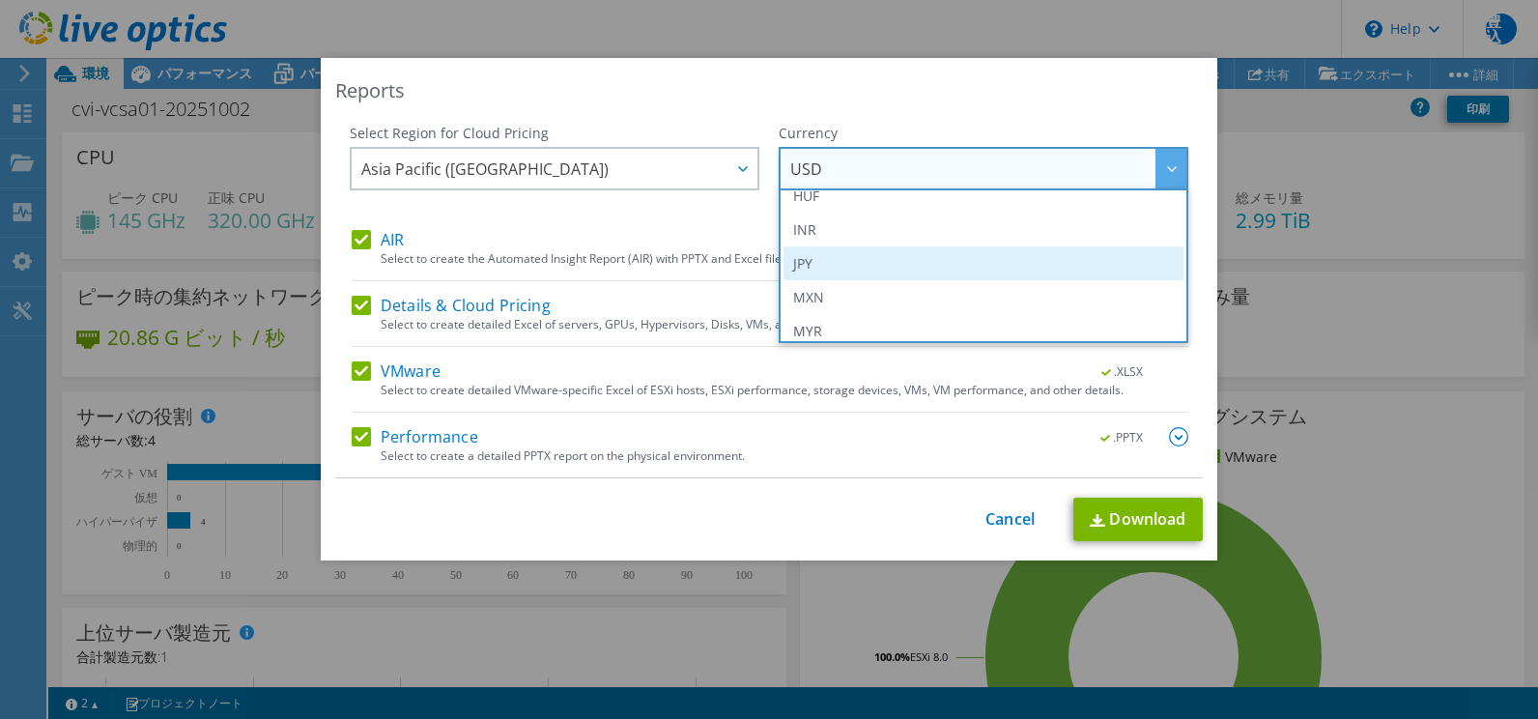
click at [798, 260] on li "JPY" at bounding box center [984, 263] width 400 height 34
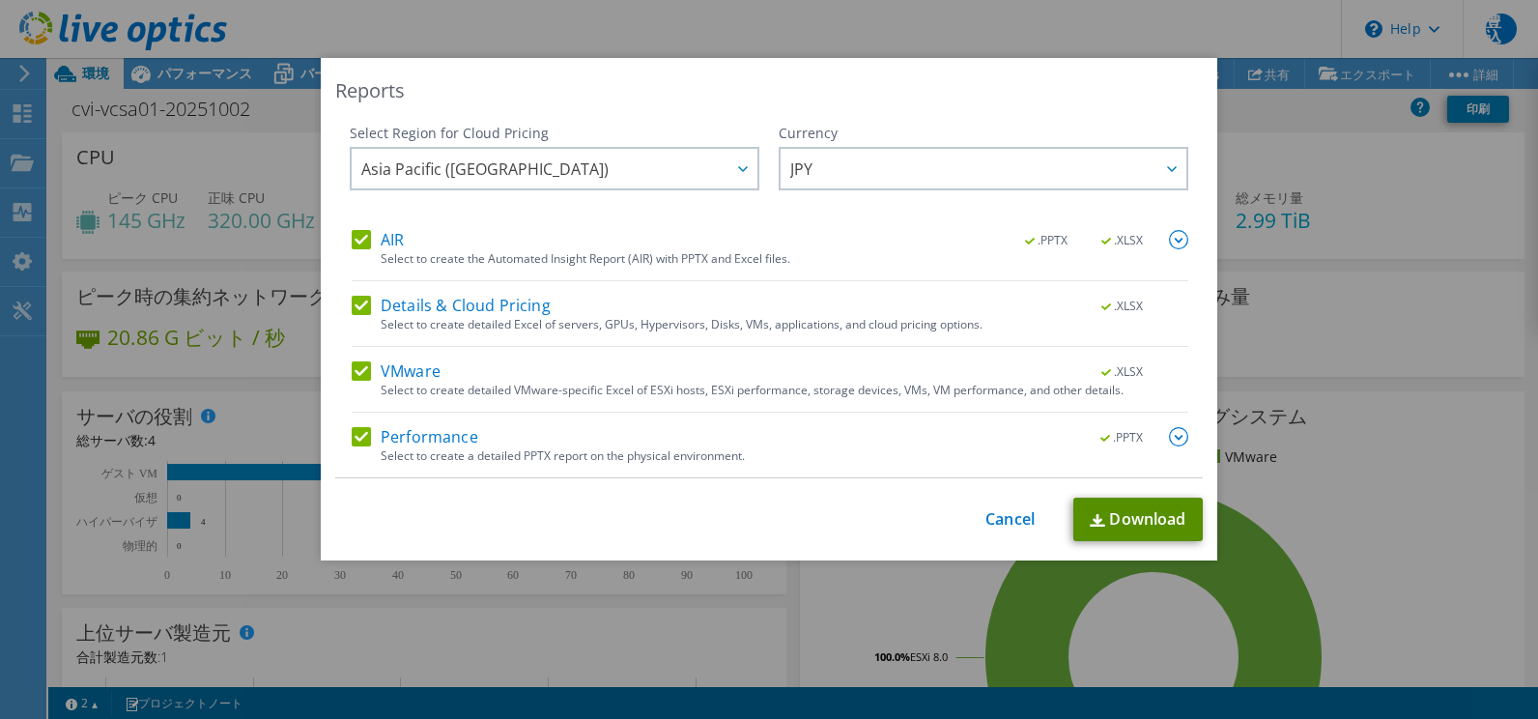
click at [1130, 514] on link "Download" at bounding box center [1138, 519] width 129 height 43
click at [829, 91] on div "Reports" at bounding box center [769, 90] width 868 height 27
click at [1017, 520] on link "Cancel" at bounding box center [1010, 519] width 49 height 18
